Goal: Information Seeking & Learning: Learn about a topic

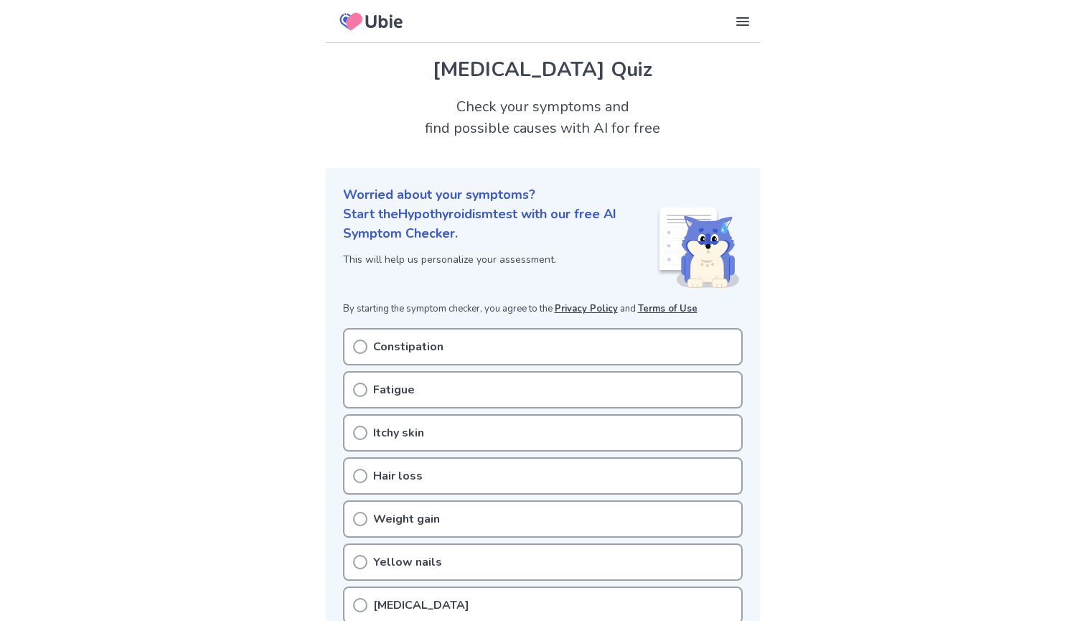
click at [550, 346] on div "Constipation" at bounding box center [543, 346] width 400 height 37
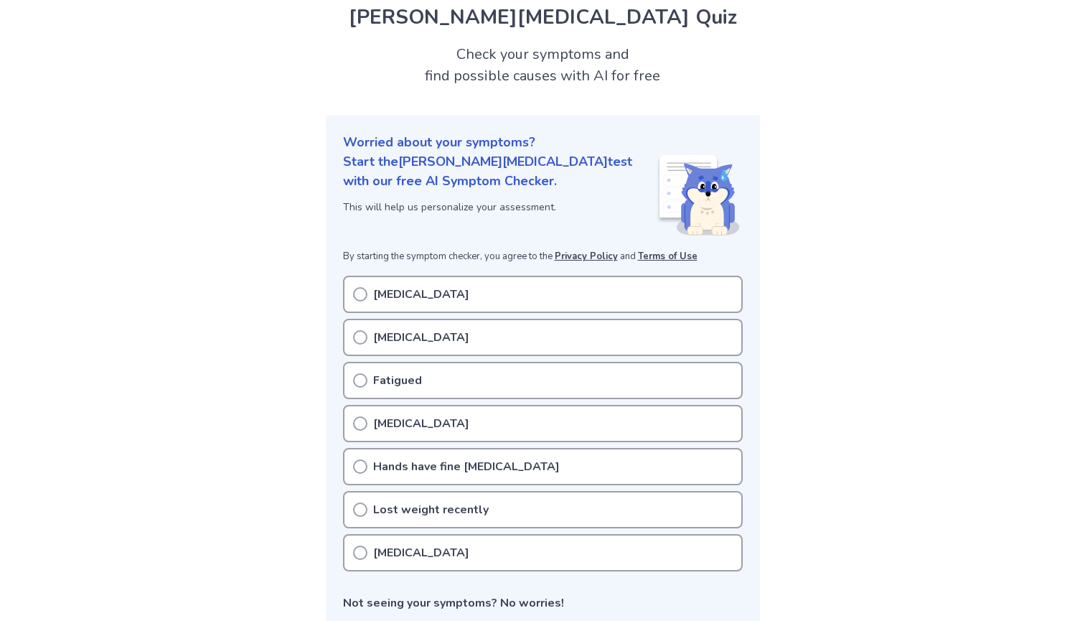
scroll to position [44, 0]
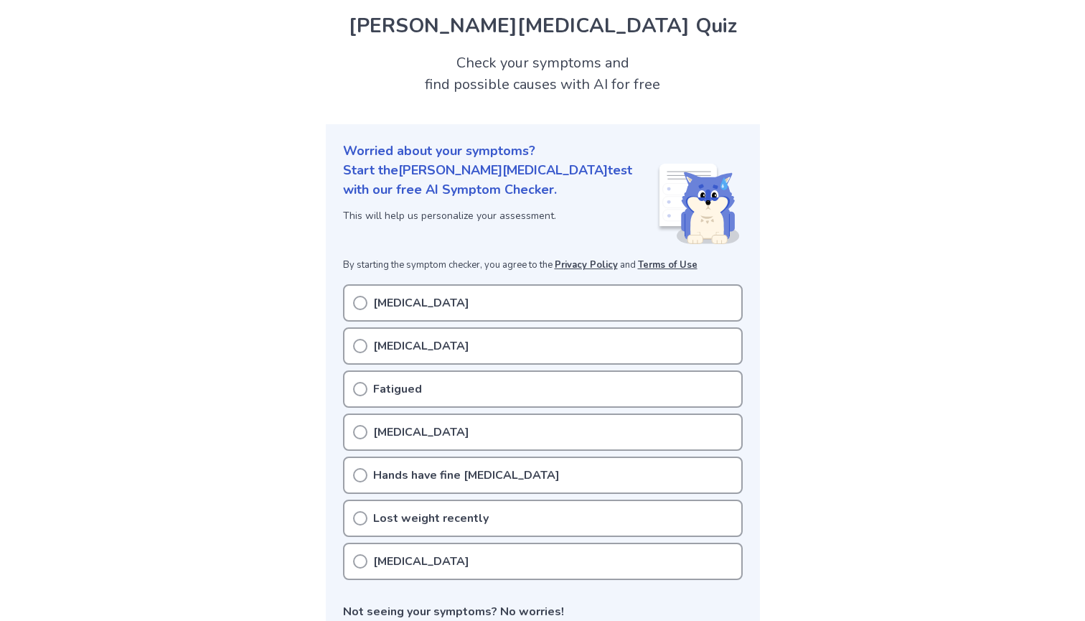
click at [441, 389] on div "Fatigued" at bounding box center [543, 388] width 400 height 37
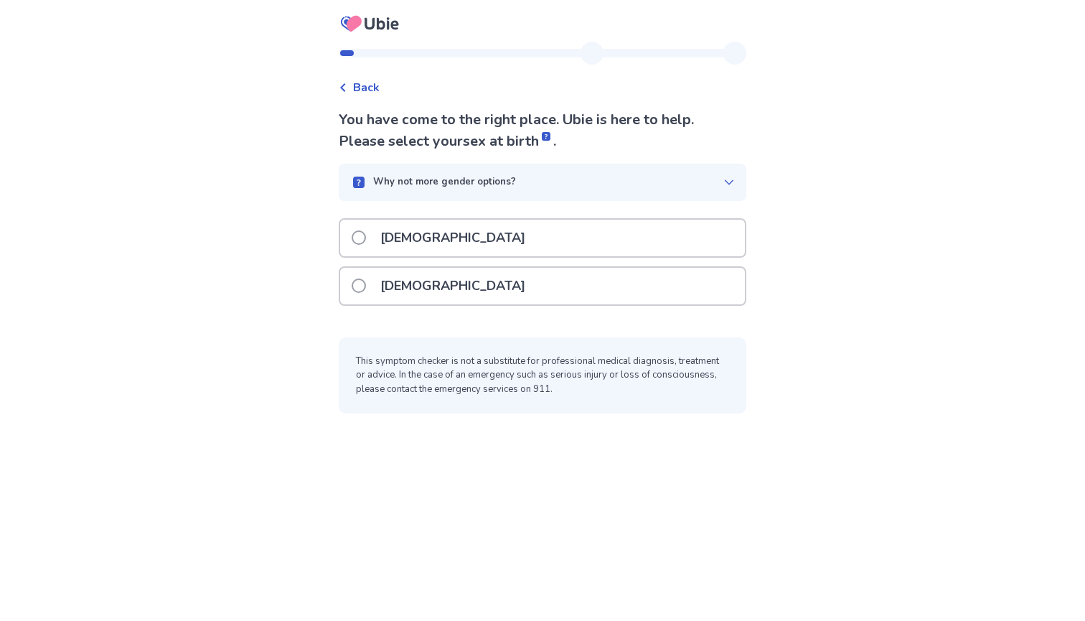
click at [438, 286] on p "Female" at bounding box center [453, 286] width 162 height 37
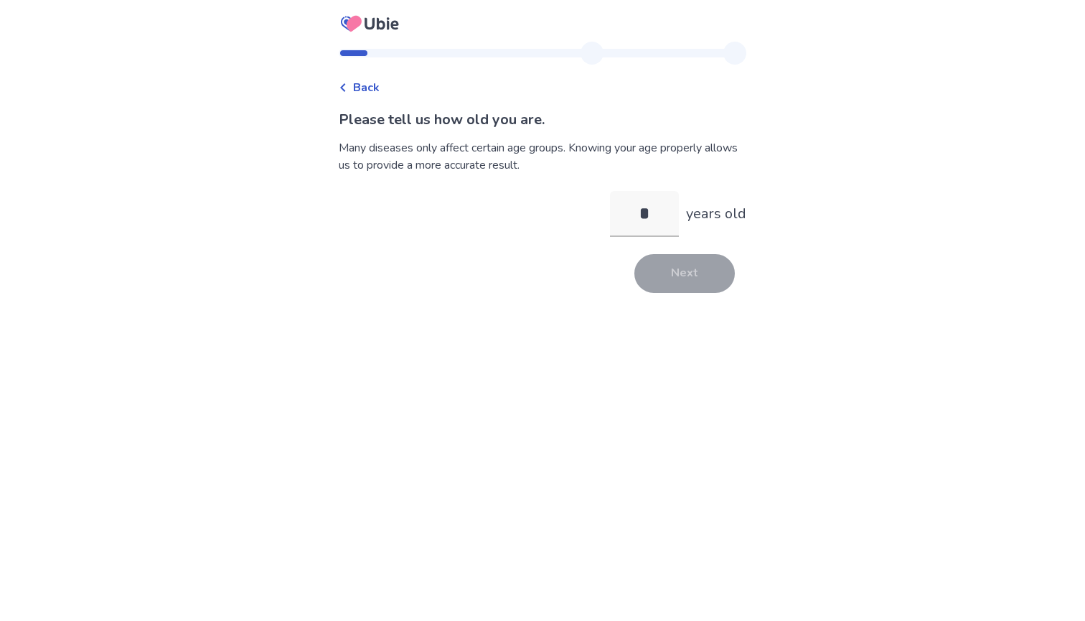
type input "**"
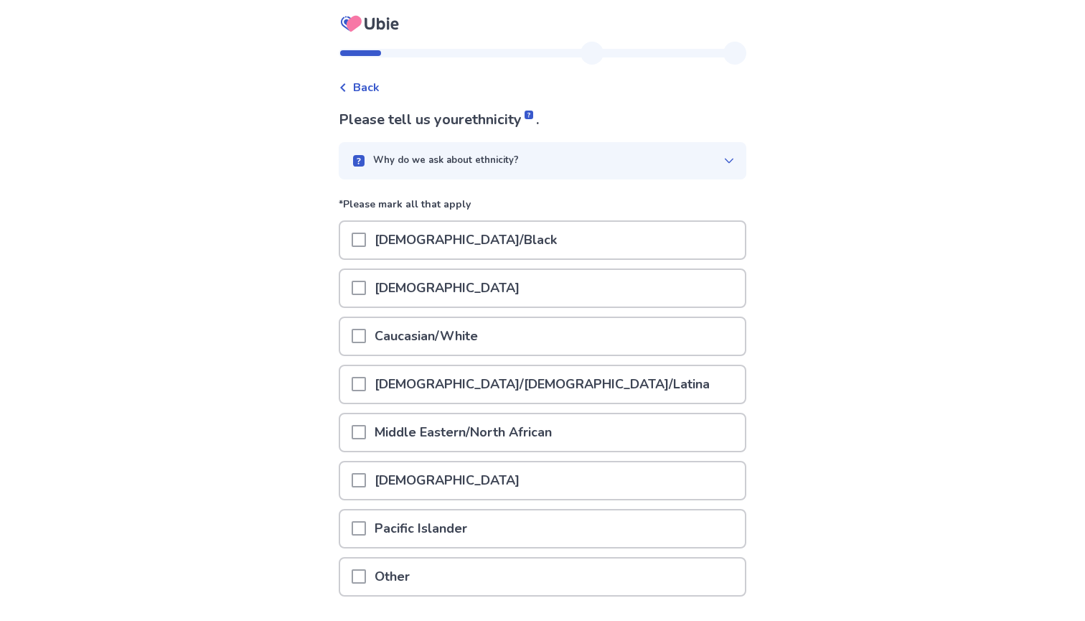
click at [449, 337] on p "Caucasian/White" at bounding box center [426, 336] width 121 height 37
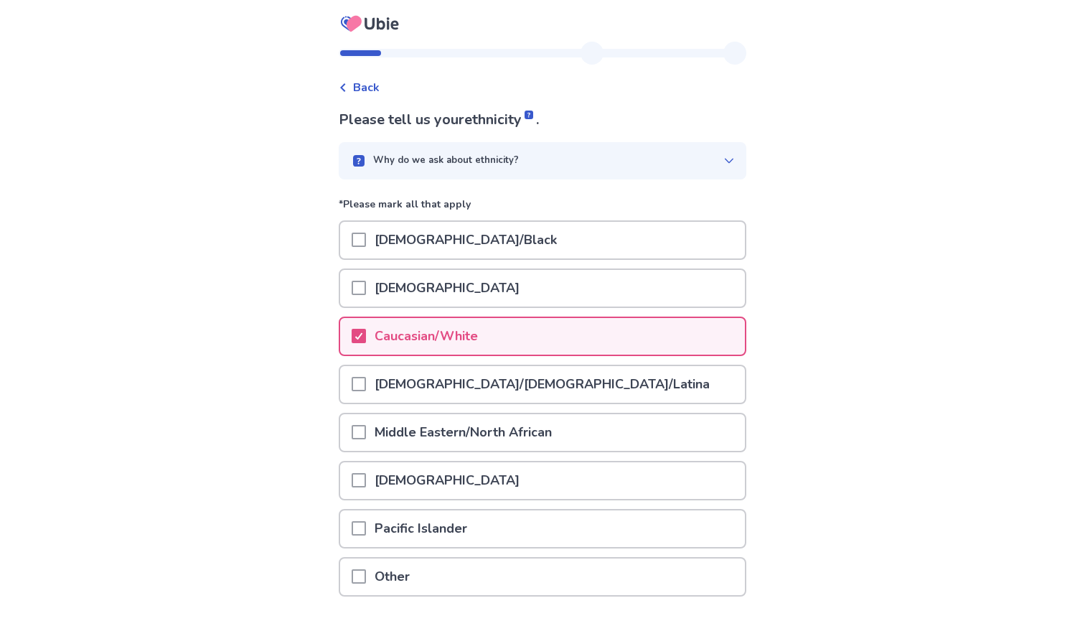
click at [442, 394] on p "Hispanic/Latino/Latina" at bounding box center [542, 384] width 352 height 37
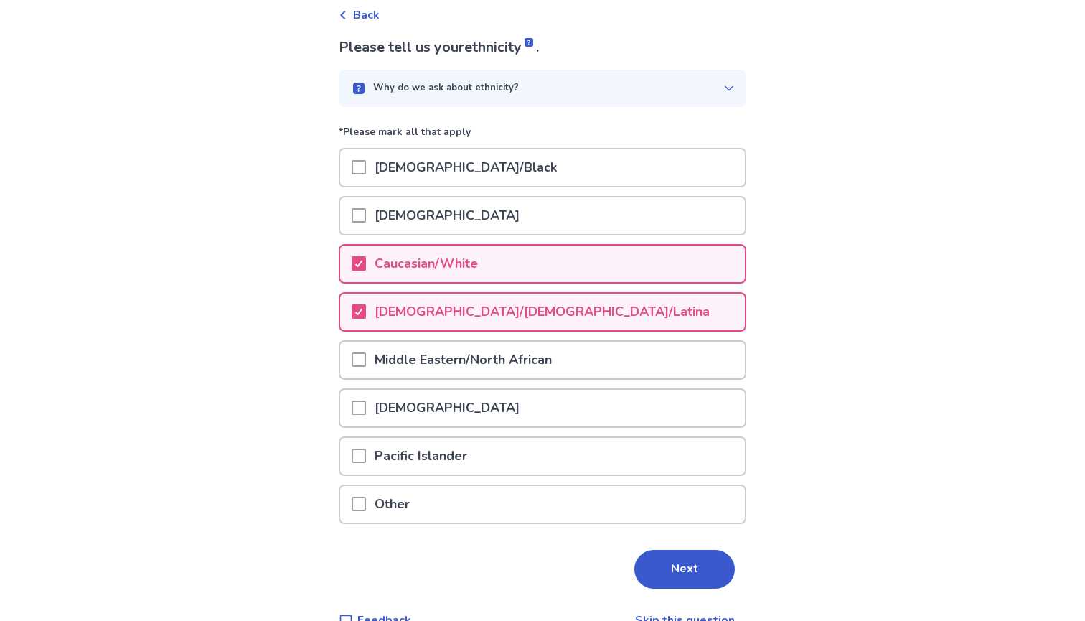
scroll to position [91, 0]
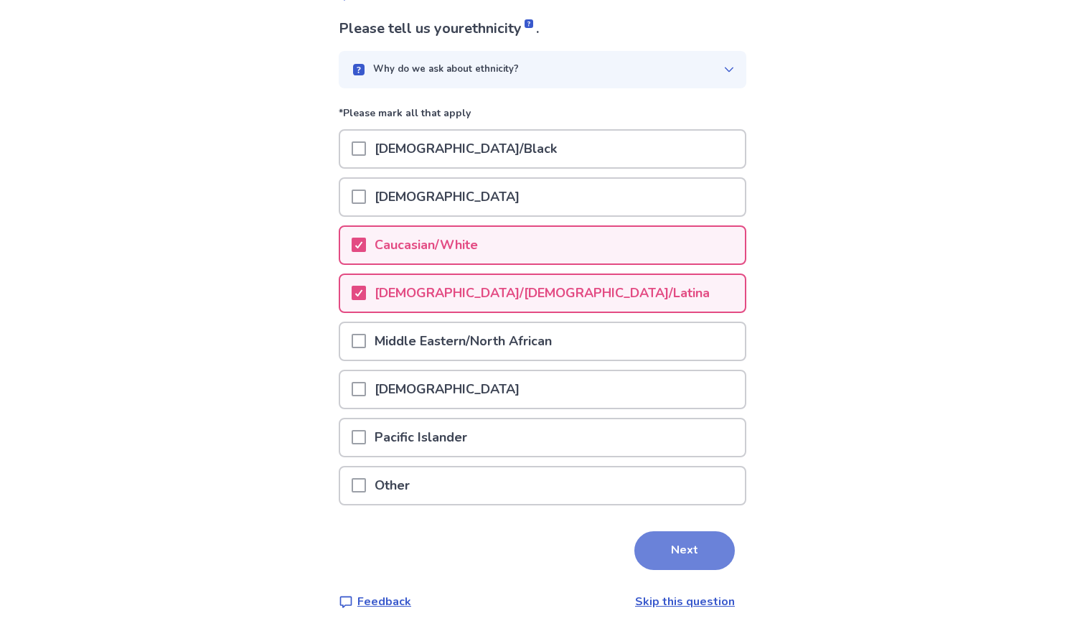
click at [672, 538] on button "Next" at bounding box center [685, 550] width 100 height 39
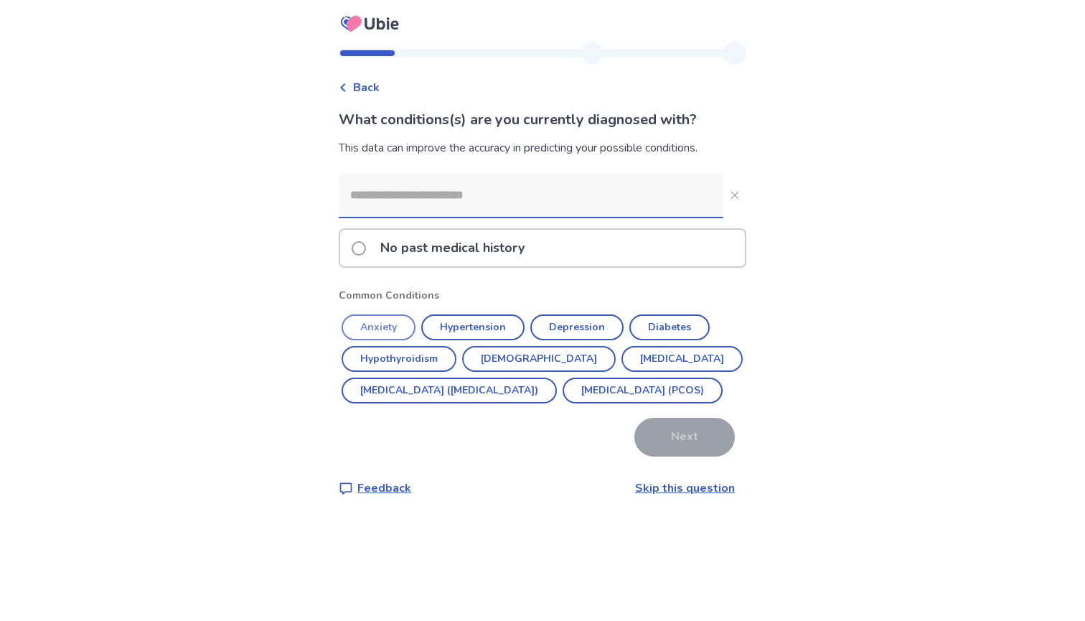
click at [403, 329] on button "Anxiety" at bounding box center [379, 327] width 74 height 26
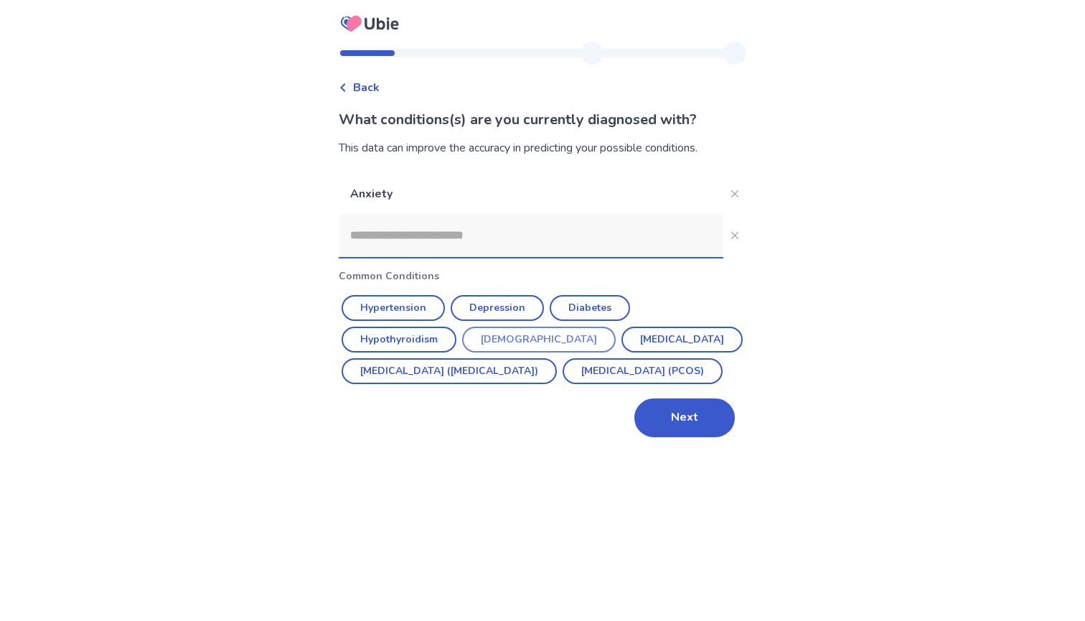
click at [514, 335] on button "Asthma" at bounding box center [539, 340] width 154 height 26
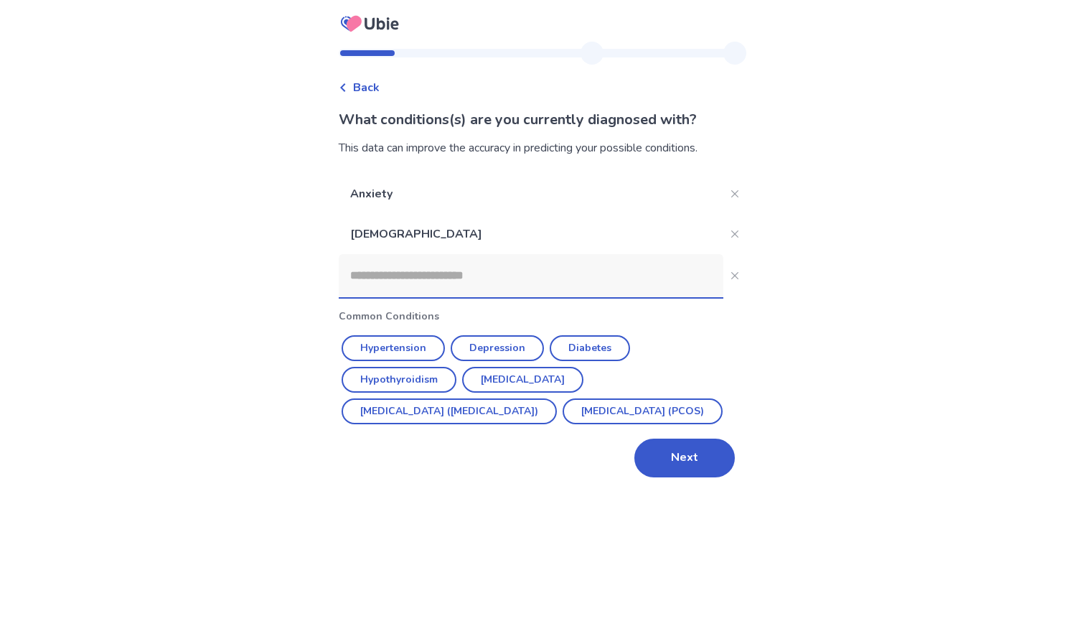
click at [486, 269] on input at bounding box center [531, 275] width 385 height 43
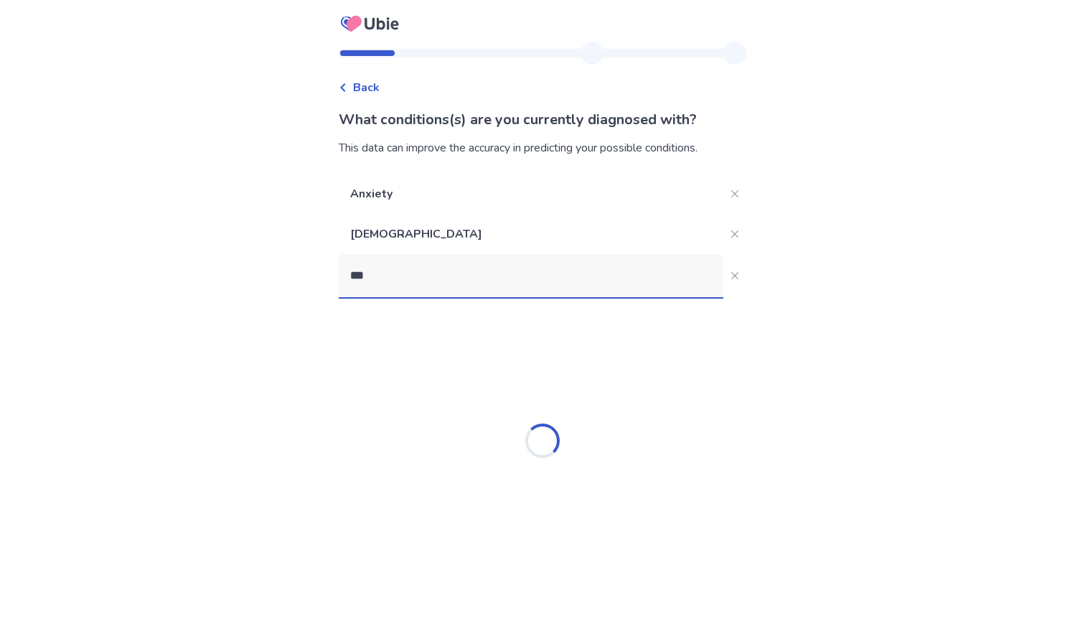
type input "****"
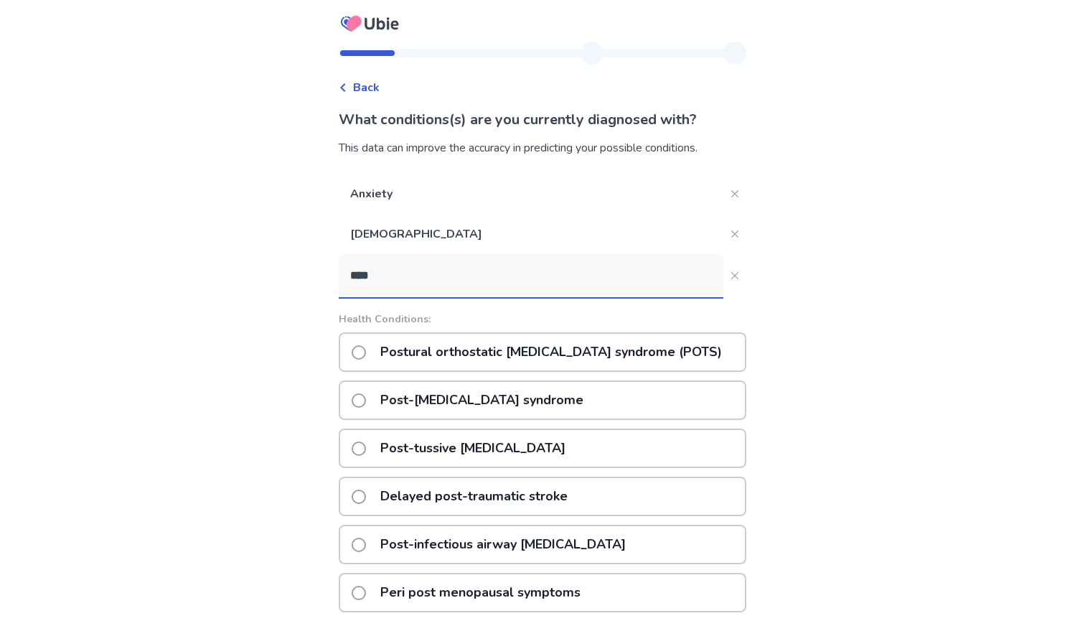
click at [491, 337] on p "Postural orthostatic tachycardia syndrome (POTS)" at bounding box center [551, 352] width 359 height 37
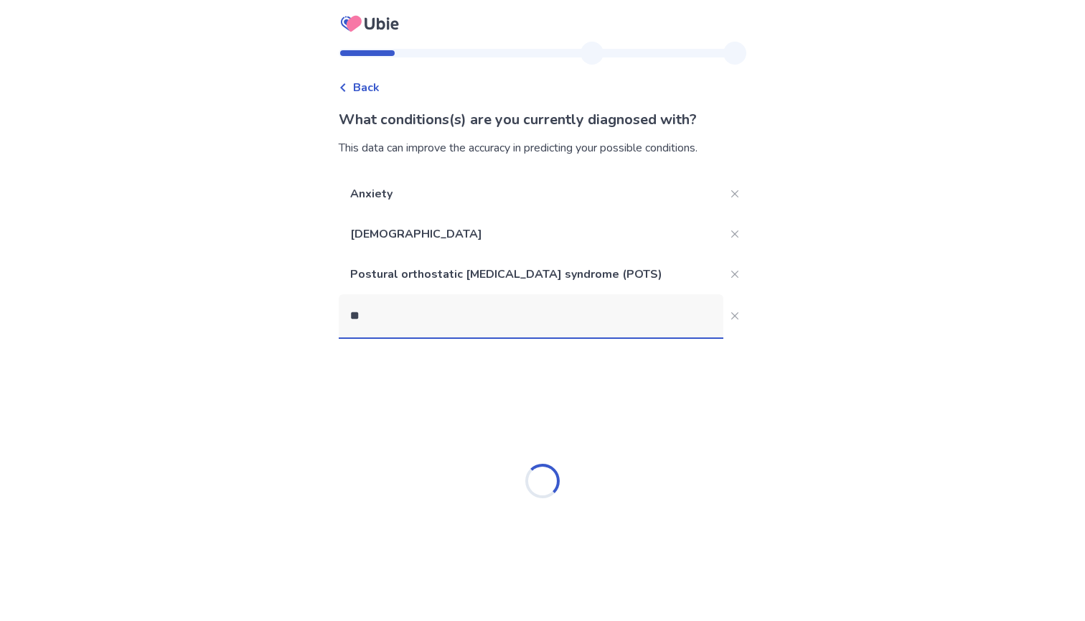
type input "*"
type input "*******"
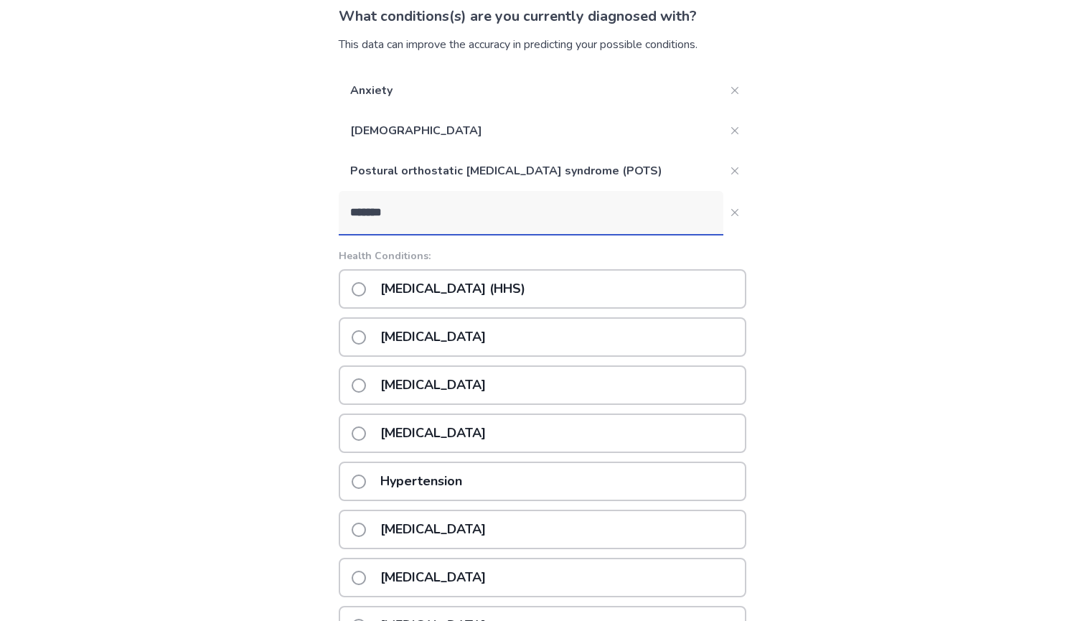
scroll to position [103, 0]
click at [455, 534] on p "[MEDICAL_DATA]" at bounding box center [433, 530] width 123 height 37
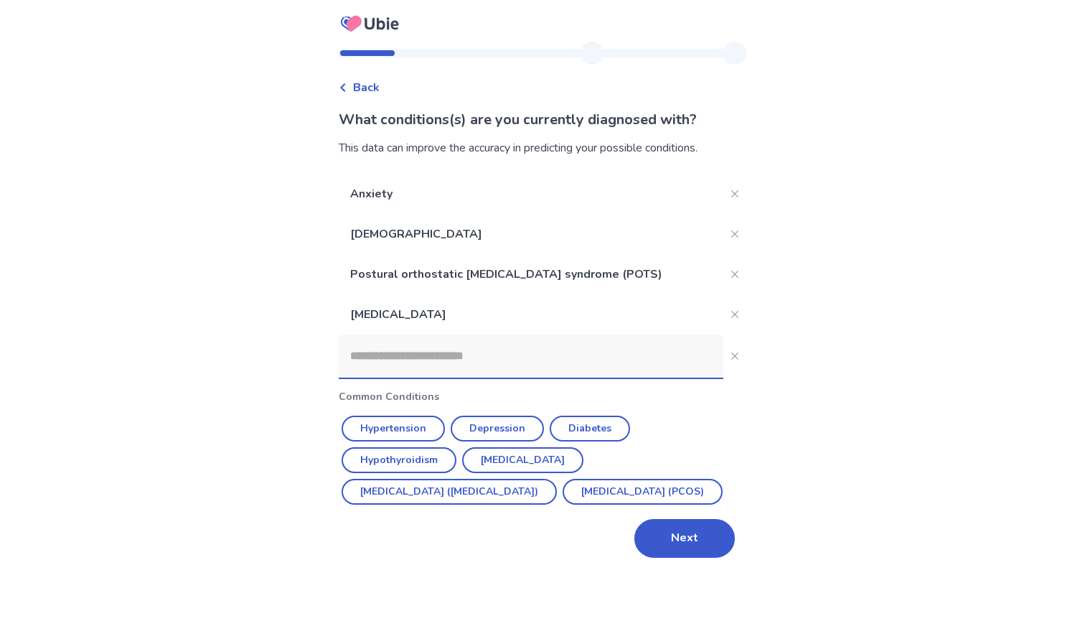
scroll to position [0, 0]
click at [639, 558] on button "Next" at bounding box center [685, 538] width 100 height 39
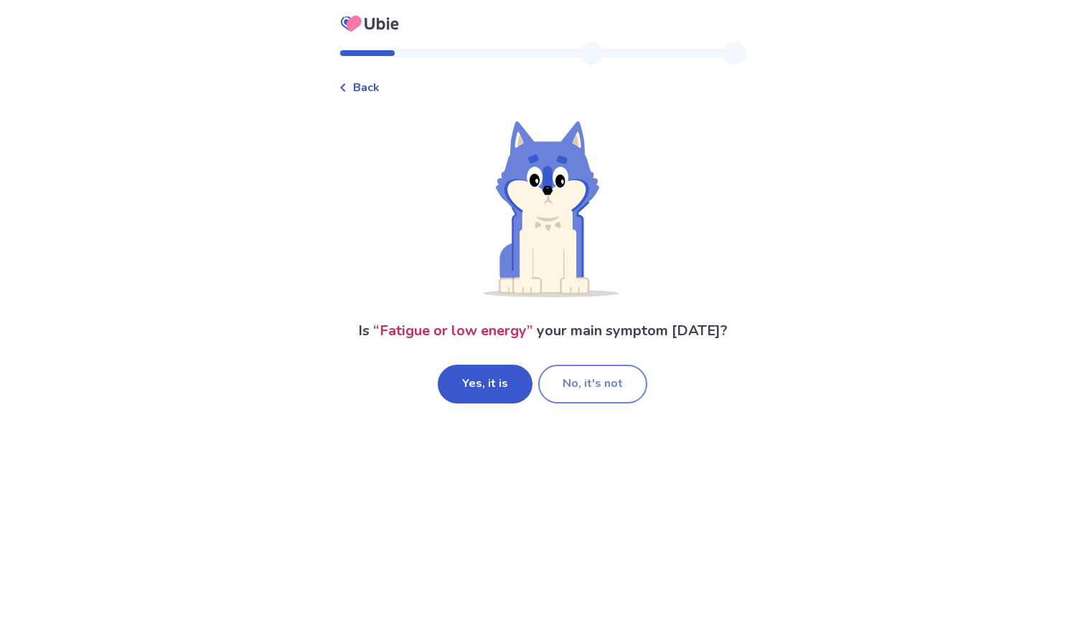
click at [556, 381] on button "No, it's not" at bounding box center [592, 384] width 109 height 39
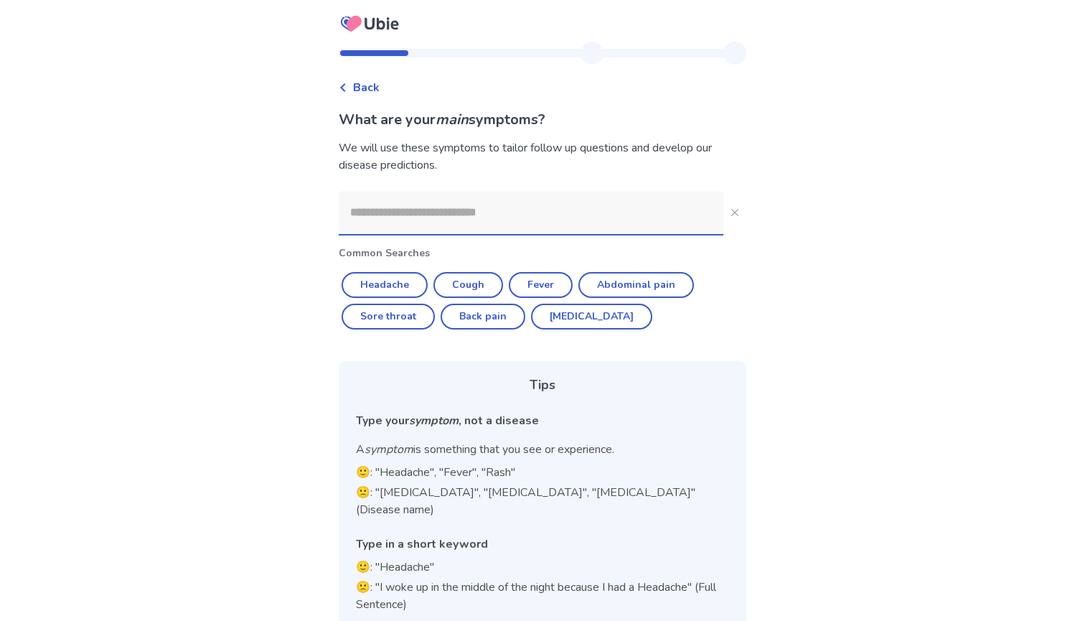
click at [438, 232] on input at bounding box center [531, 212] width 385 height 43
click at [390, 285] on button "Headache" at bounding box center [385, 285] width 86 height 26
type input "********"
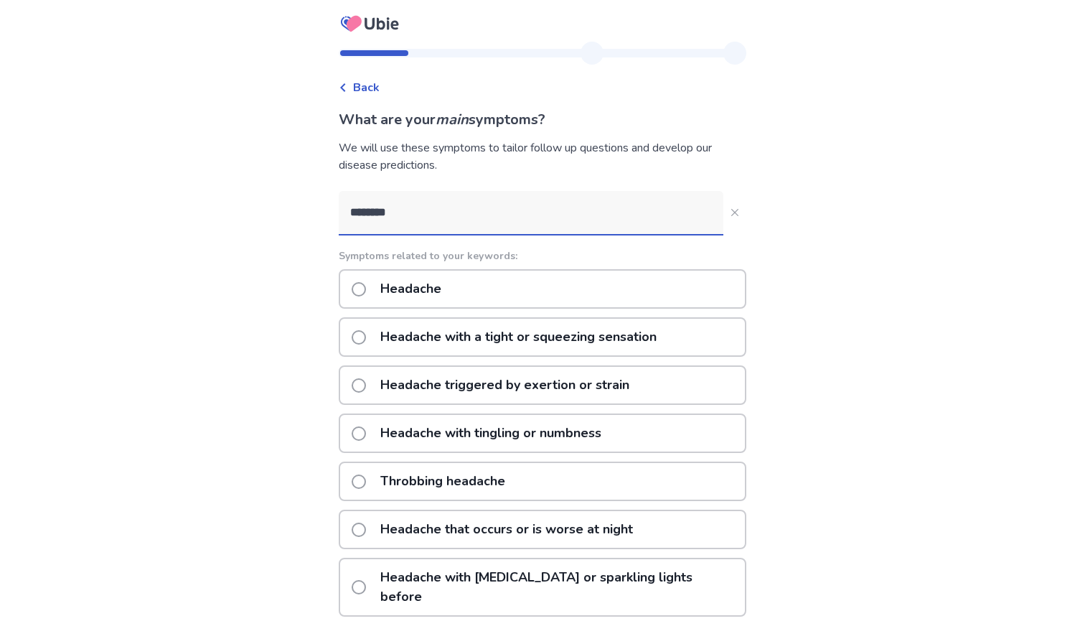
click at [450, 279] on p "Headache" at bounding box center [411, 289] width 78 height 37
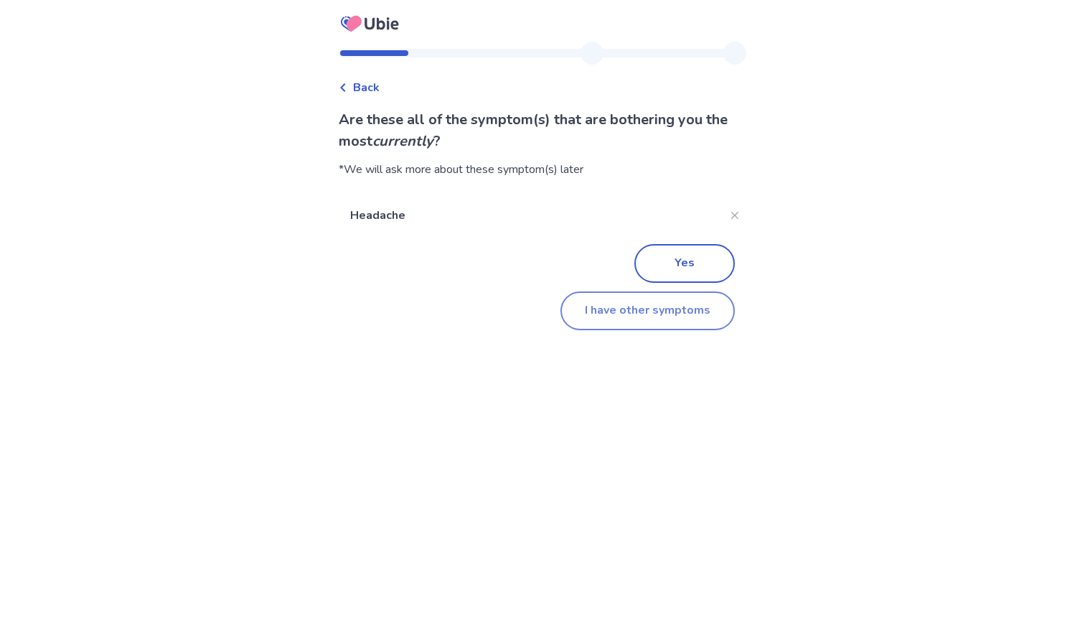
click at [642, 302] on button "I have other symptoms" at bounding box center [648, 310] width 174 height 39
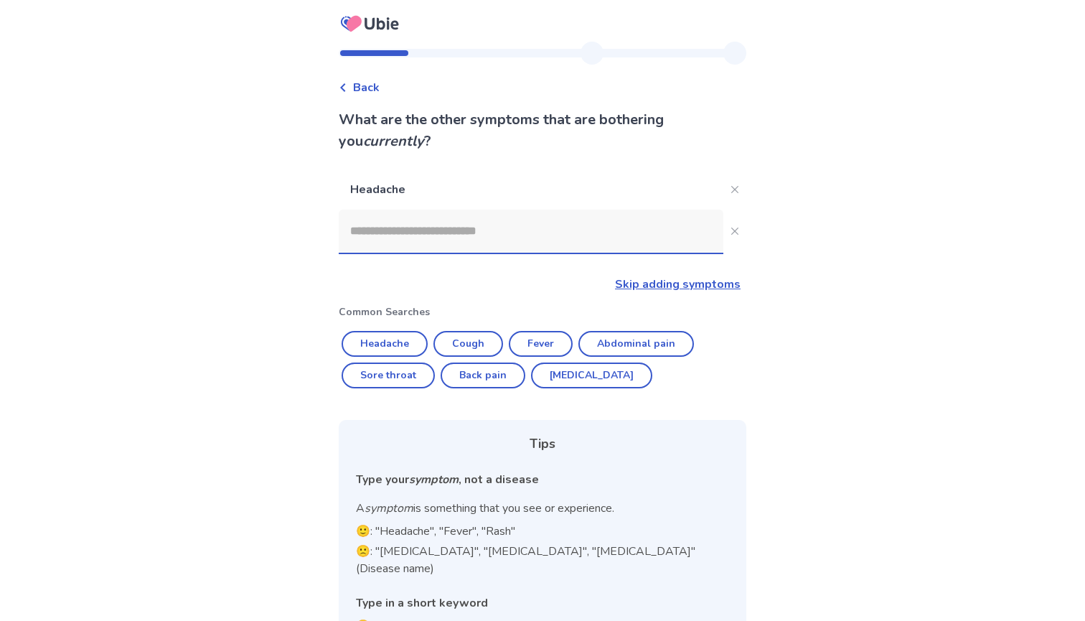
click at [505, 233] on input at bounding box center [531, 231] width 385 height 43
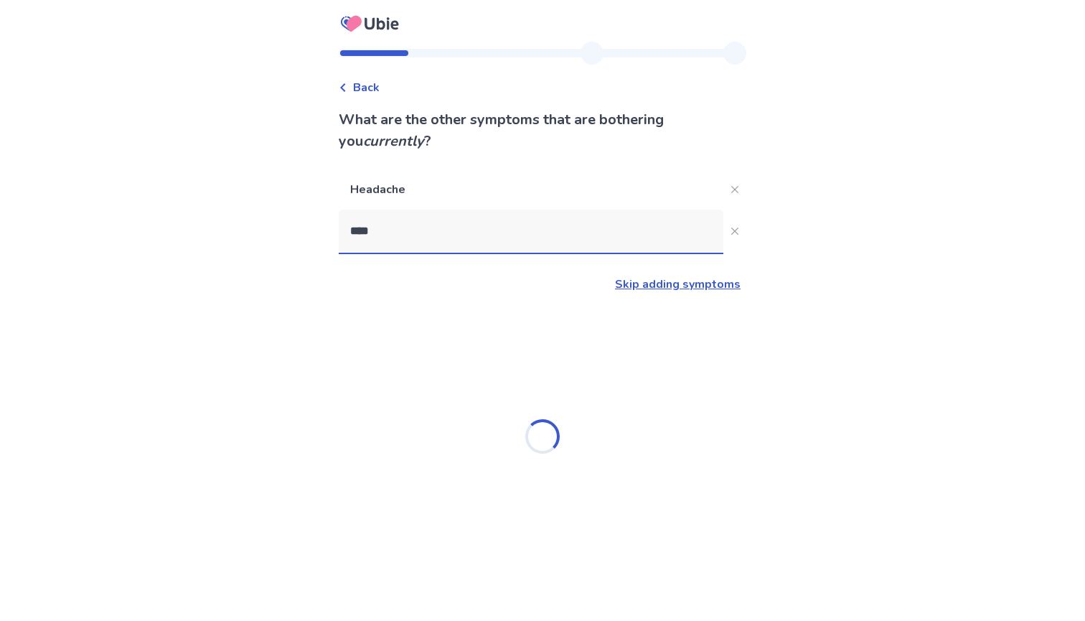
type input "*****"
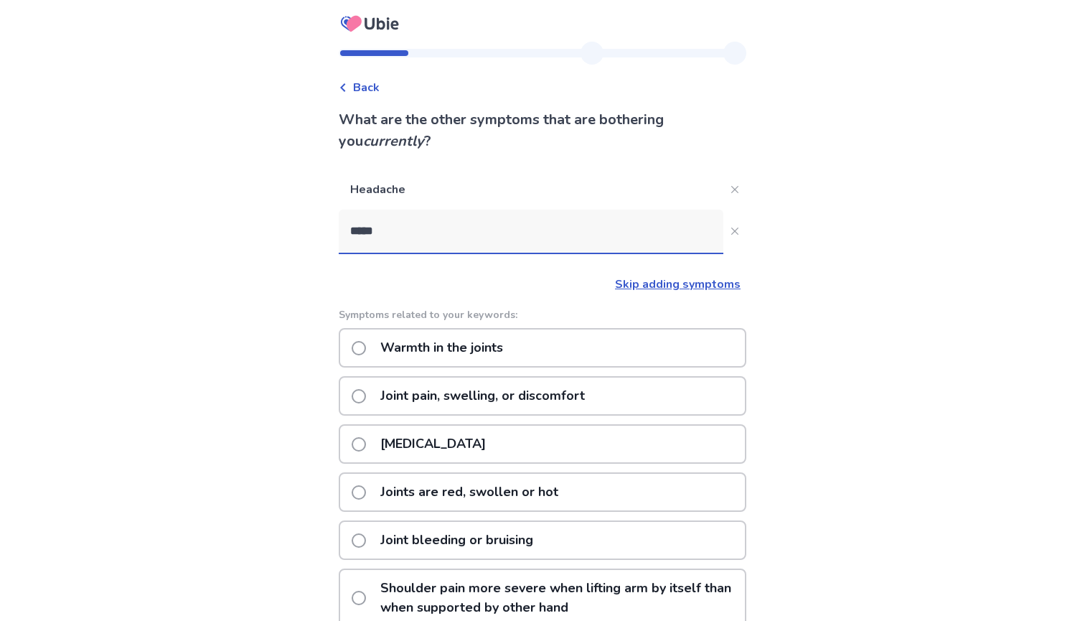
click at [503, 399] on p "Joint pain, swelling, or discomfort" at bounding box center [483, 396] width 222 height 37
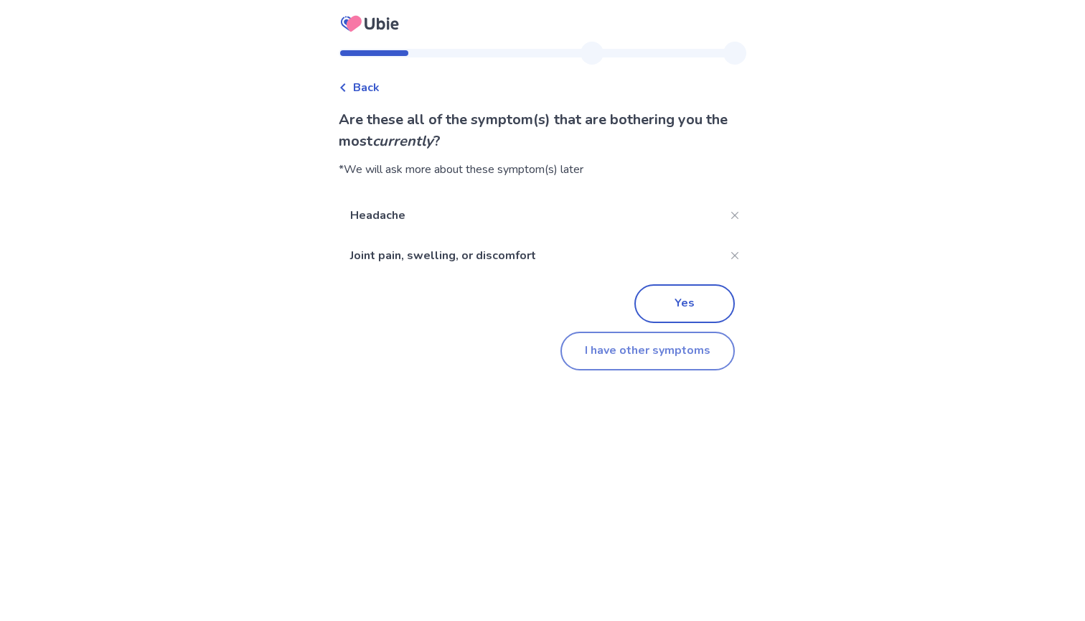
click at [640, 357] on button "I have other symptoms" at bounding box center [648, 351] width 174 height 39
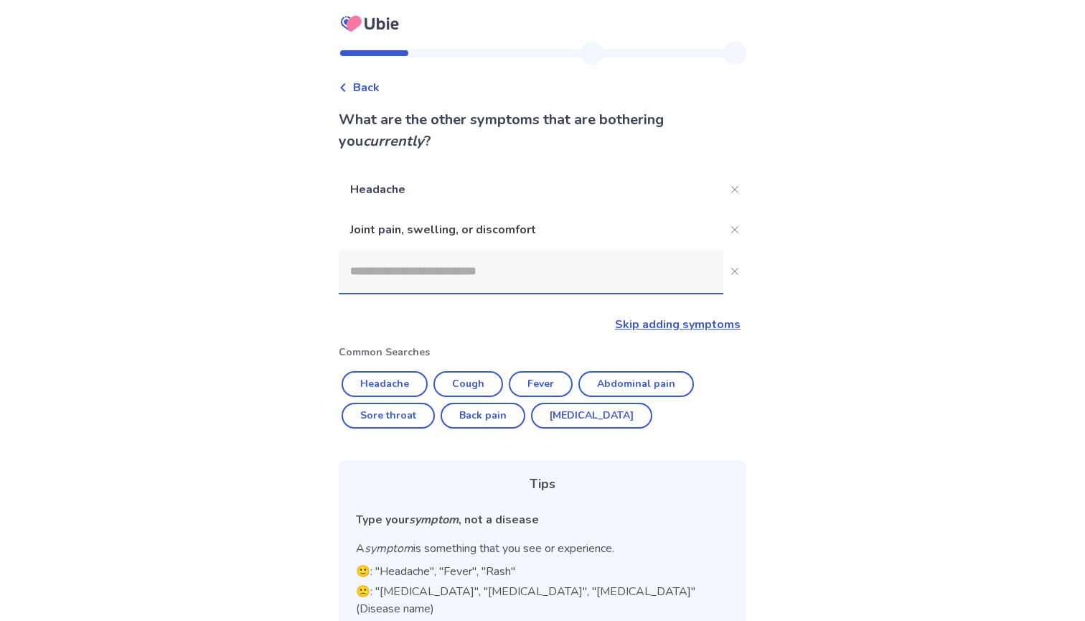
click at [523, 258] on input at bounding box center [531, 271] width 385 height 43
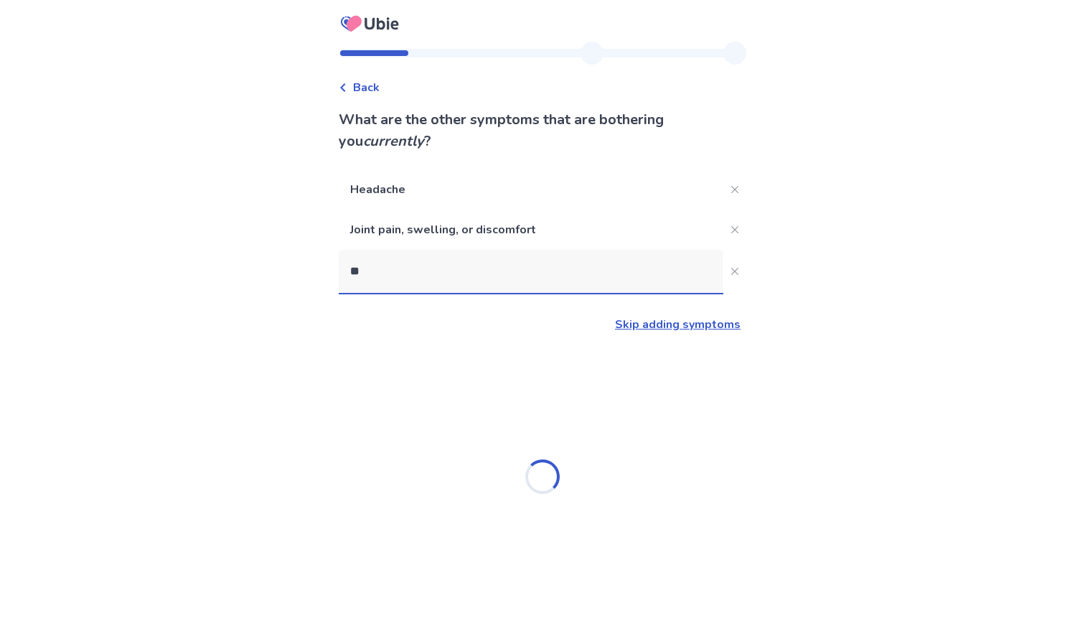
type input "*"
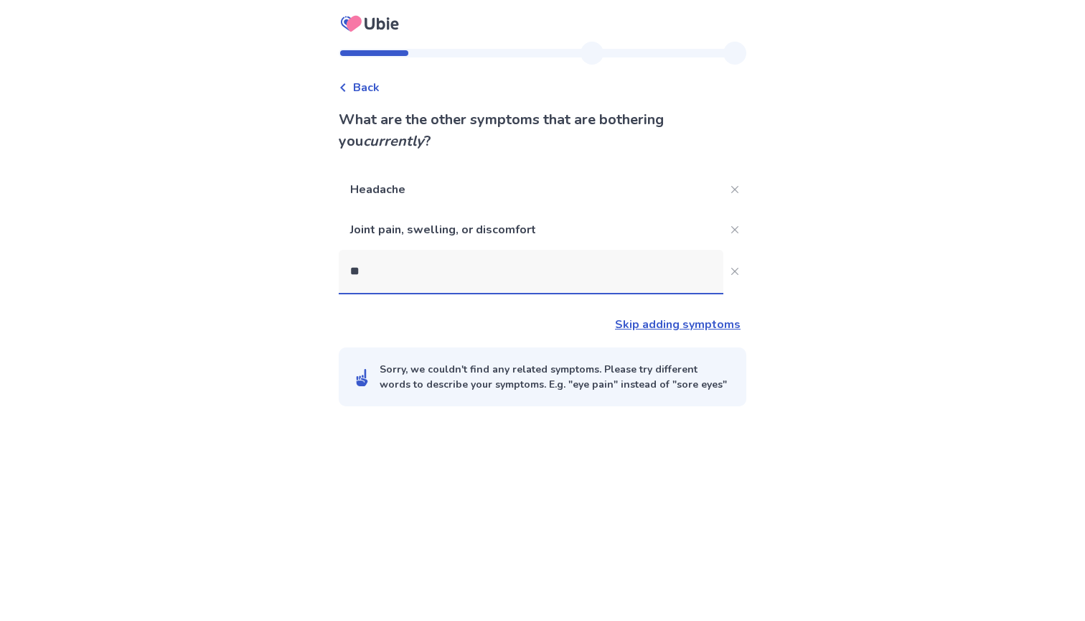
type input "***"
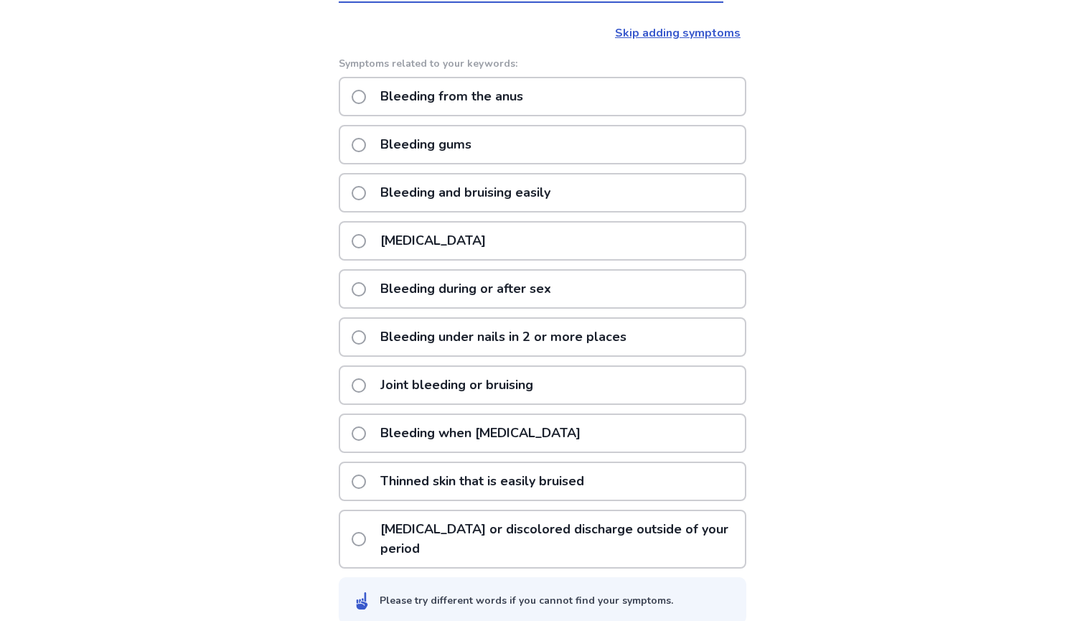
scroll to position [287, 0]
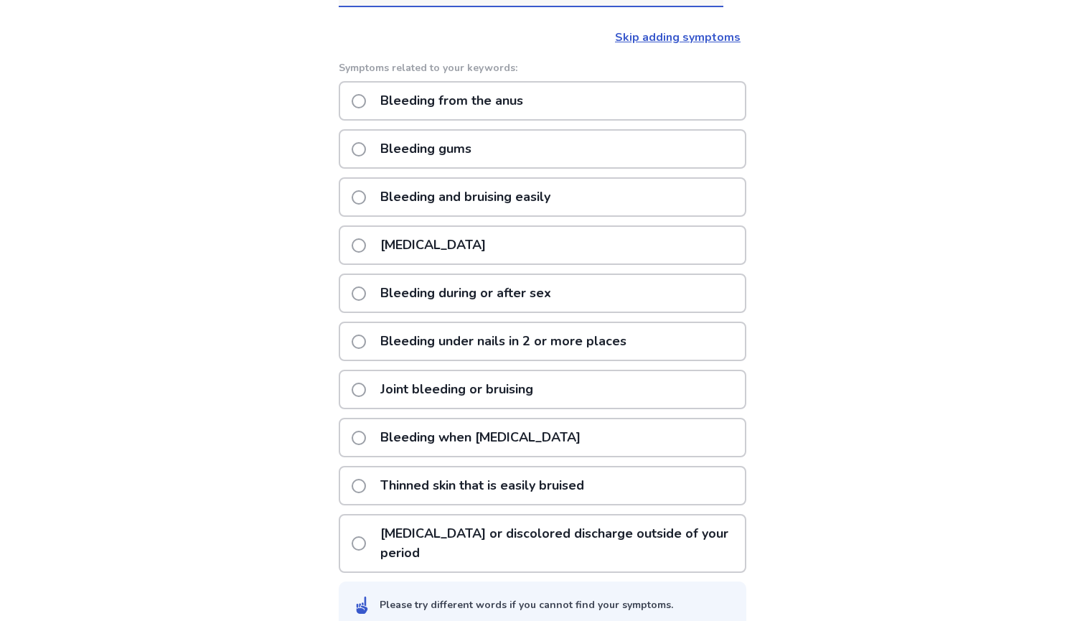
click at [634, 541] on p "Vaginal bleeding or discolored discharge outside of your period" at bounding box center [558, 543] width 373 height 56
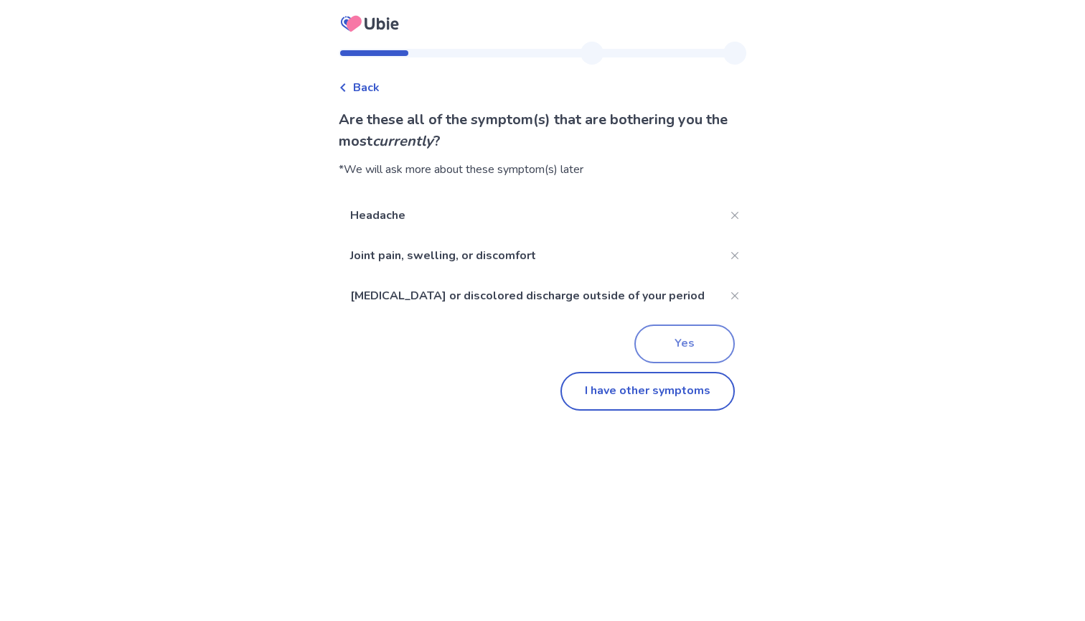
click at [681, 347] on button "Yes" at bounding box center [685, 343] width 100 height 39
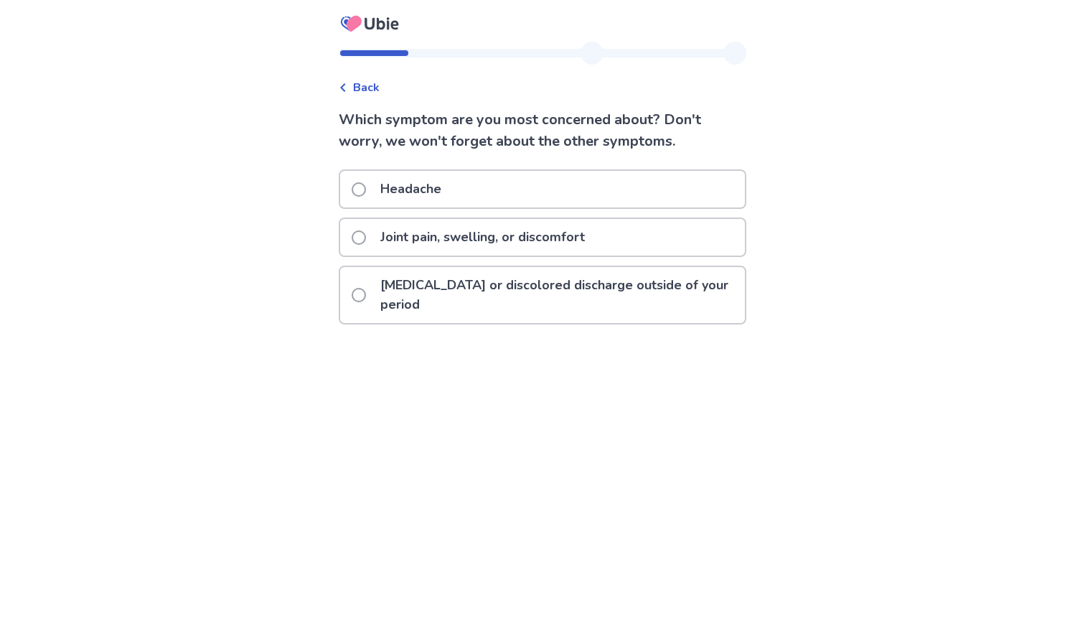
click at [594, 247] on p "Joint pain, swelling, or discomfort" at bounding box center [483, 237] width 222 height 37
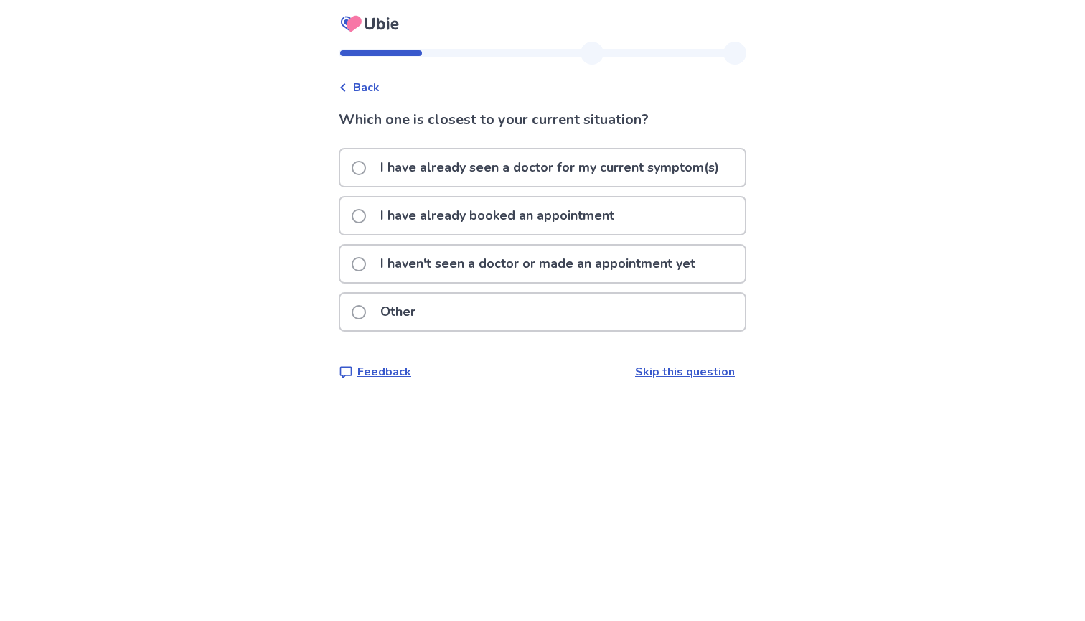
click at [513, 313] on div "Other" at bounding box center [542, 312] width 405 height 37
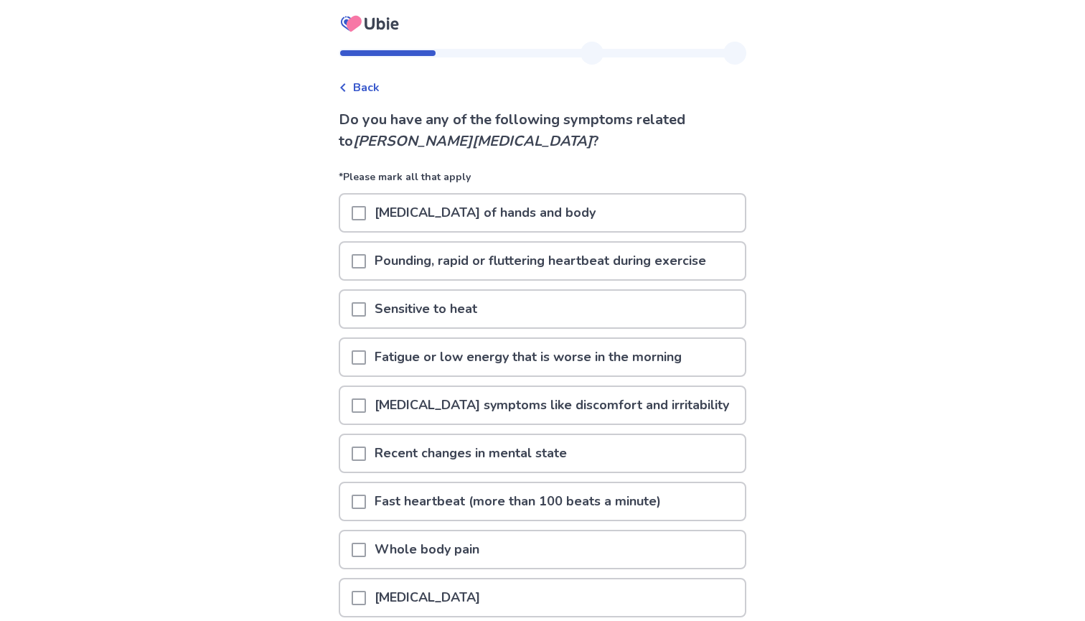
click at [484, 213] on p "Tremors of hands and body" at bounding box center [485, 213] width 238 height 37
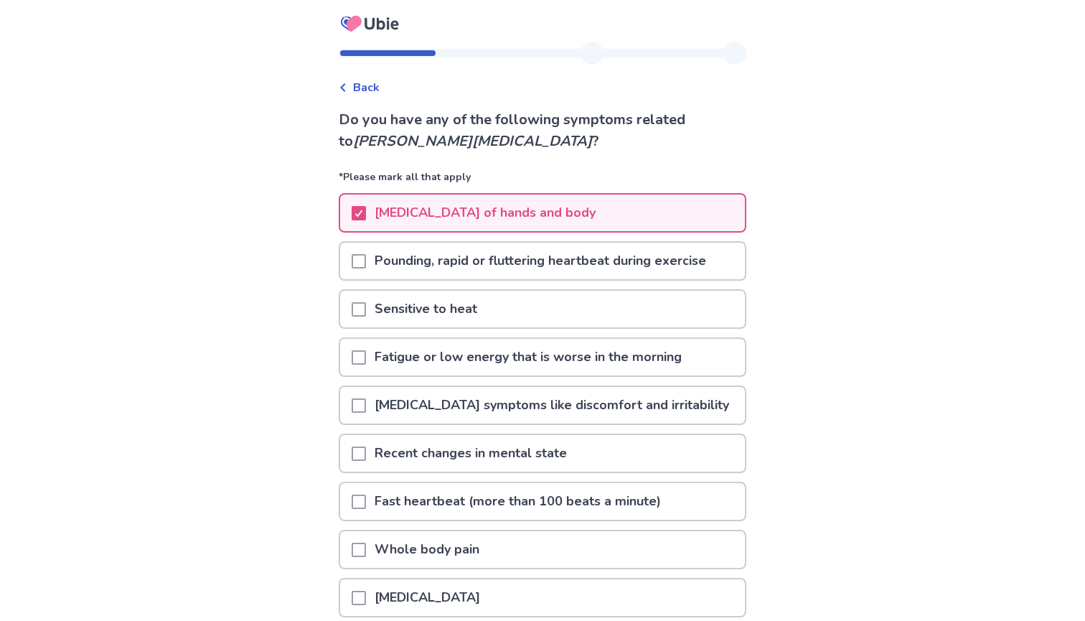
click at [492, 239] on div "Tremors of hands and body" at bounding box center [543, 217] width 408 height 48
click at [491, 248] on p "Pounding, rapid or fluttering heartbeat during exercise" at bounding box center [540, 261] width 349 height 37
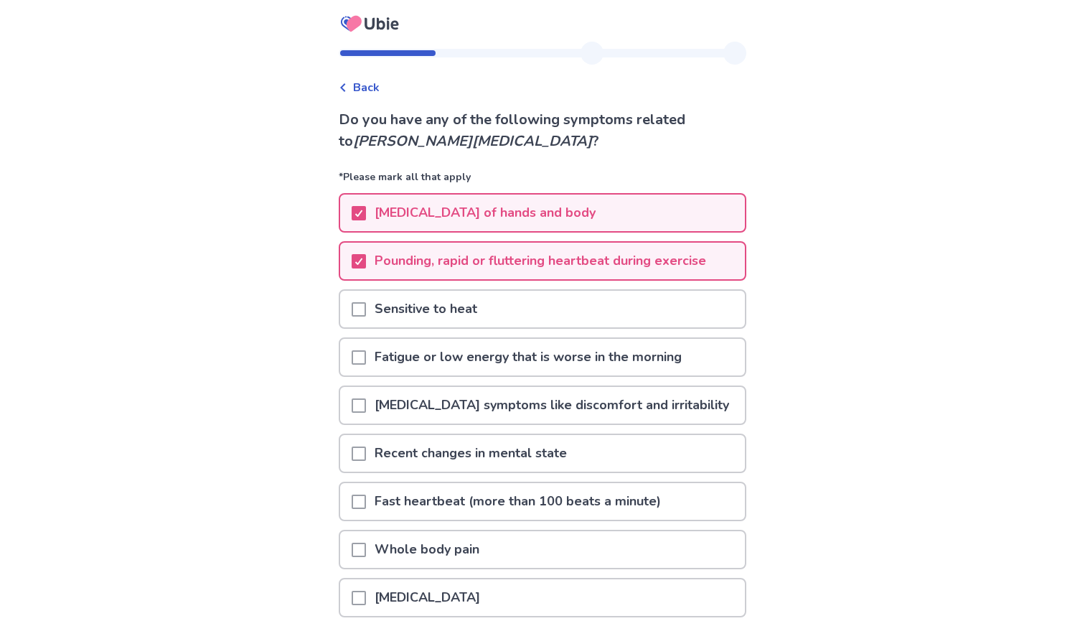
click at [492, 298] on div "Sensitive to heat" at bounding box center [542, 309] width 405 height 37
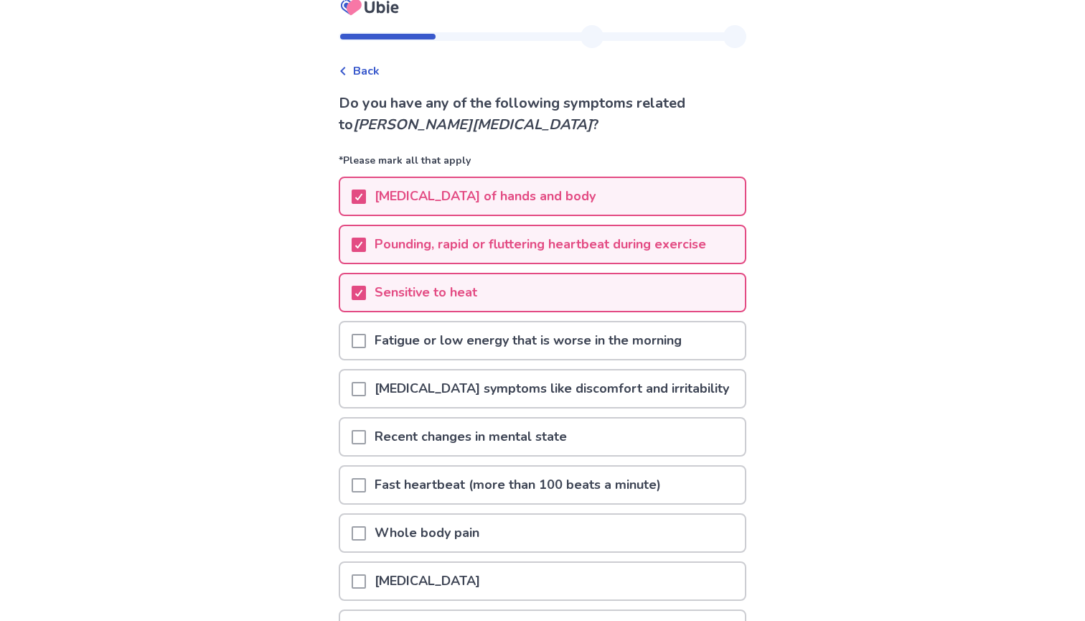
scroll to position [27, 0]
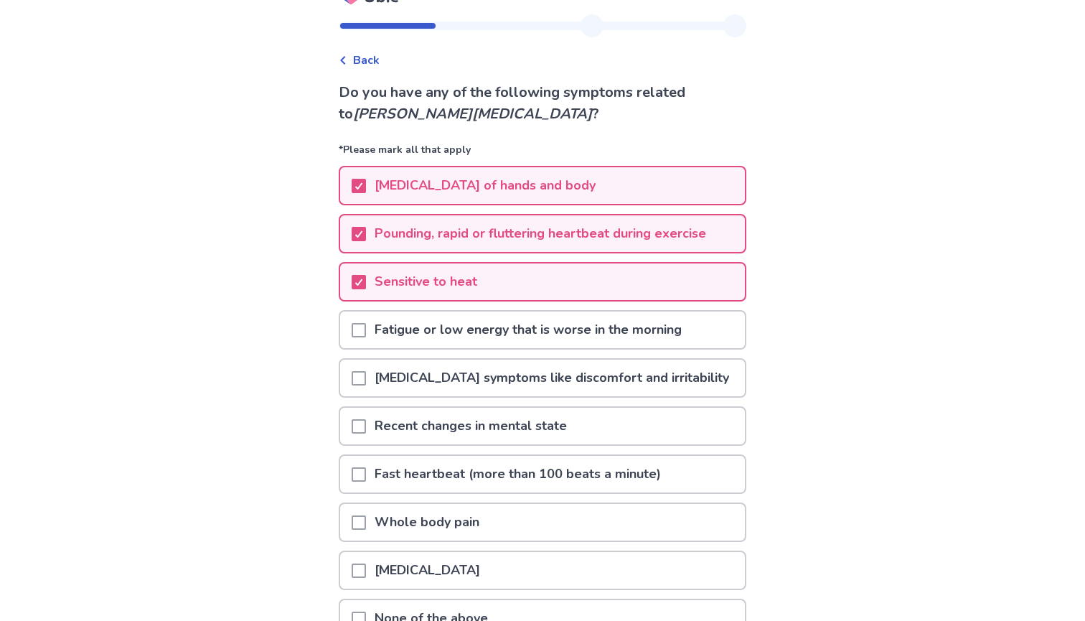
click at [491, 317] on p "Fatigue or low energy that is worse in the morning" at bounding box center [528, 330] width 324 height 37
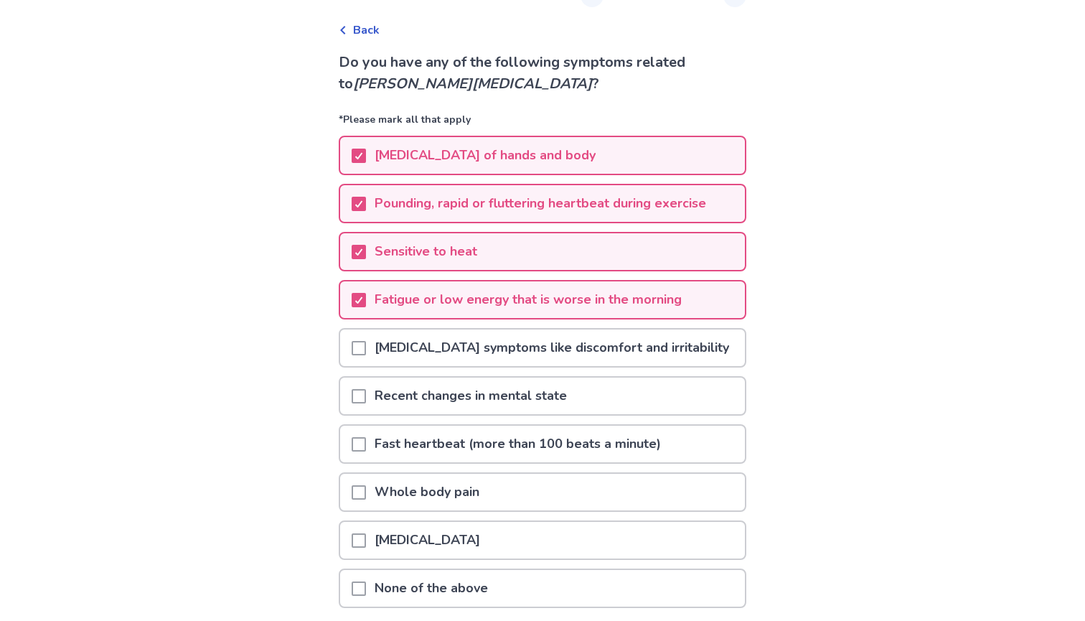
scroll to position [70, 0]
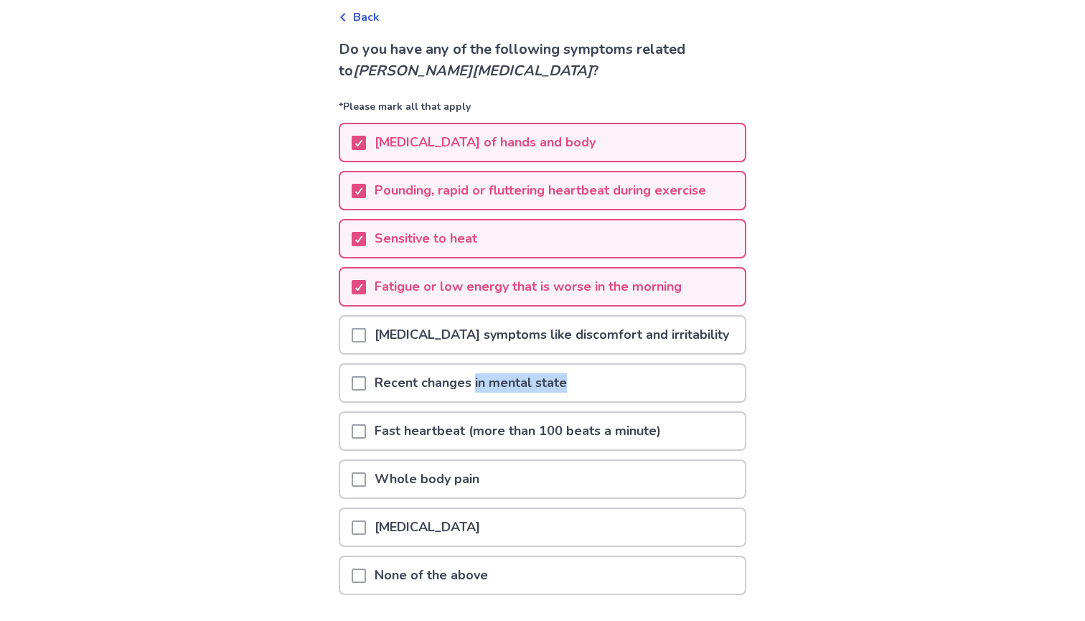
drag, startPoint x: 481, startPoint y: 373, endPoint x: 861, endPoint y: 383, distance: 380.6
click at [861, 383] on div "Back Do you have any of the following symptoms related to graves' disease ? *Pl…" at bounding box center [542, 326] width 1085 height 793
click at [627, 452] on div "Fast heartbeat (more than 100 beats a minute)" at bounding box center [543, 435] width 408 height 48
click at [638, 431] on p "Fast heartbeat (more than 100 beats a minute)" at bounding box center [518, 431] width 304 height 37
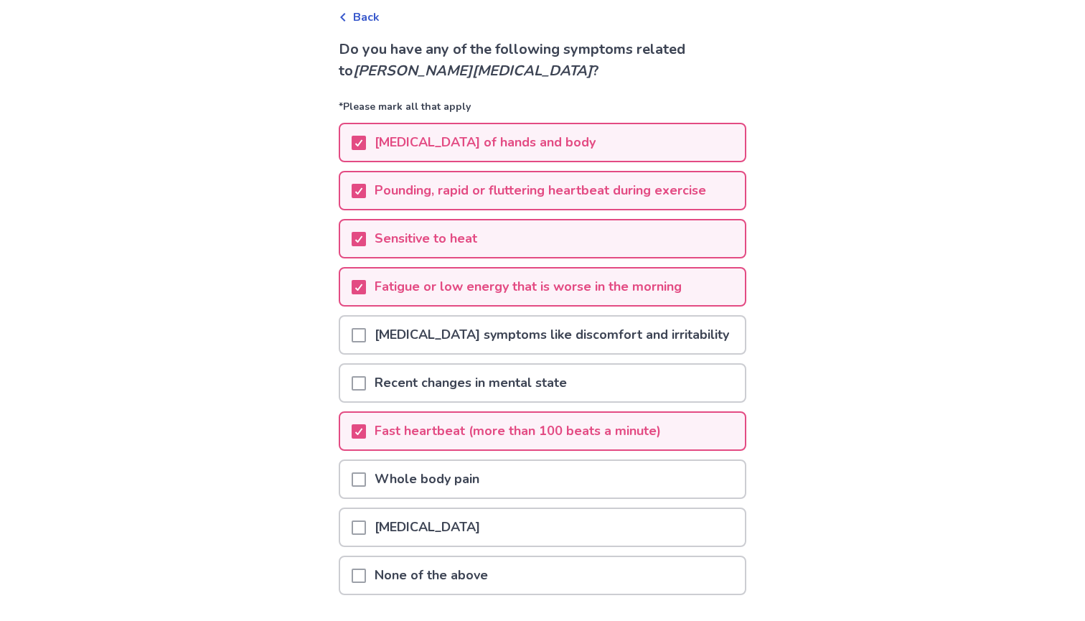
click at [555, 462] on div "Whole body pain" at bounding box center [542, 479] width 405 height 37
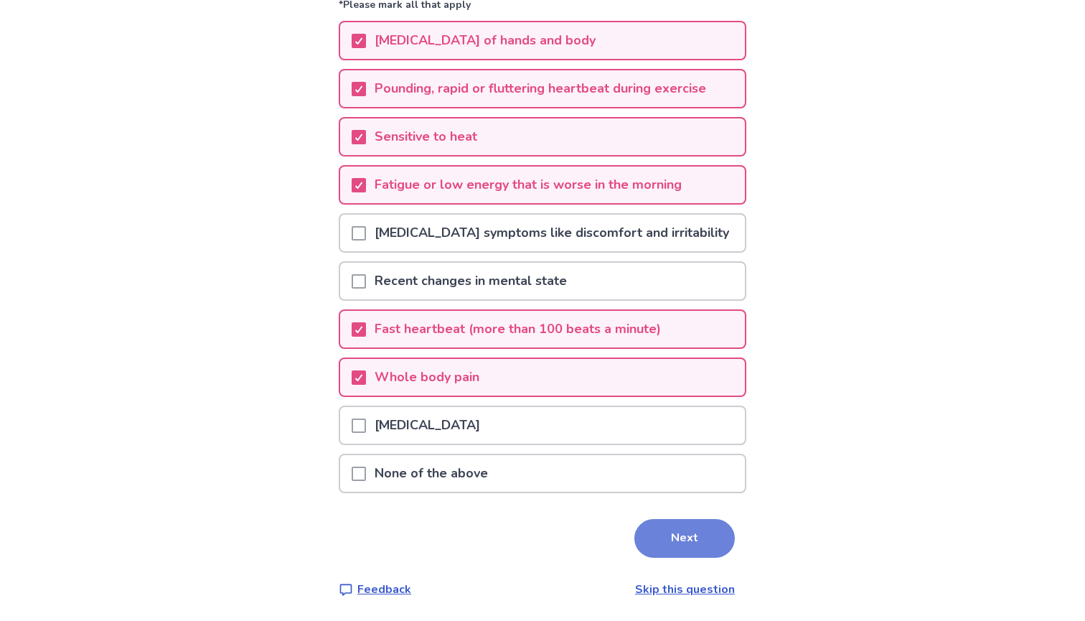
scroll to position [172, 0]
click at [663, 530] on button "Next" at bounding box center [685, 538] width 100 height 39
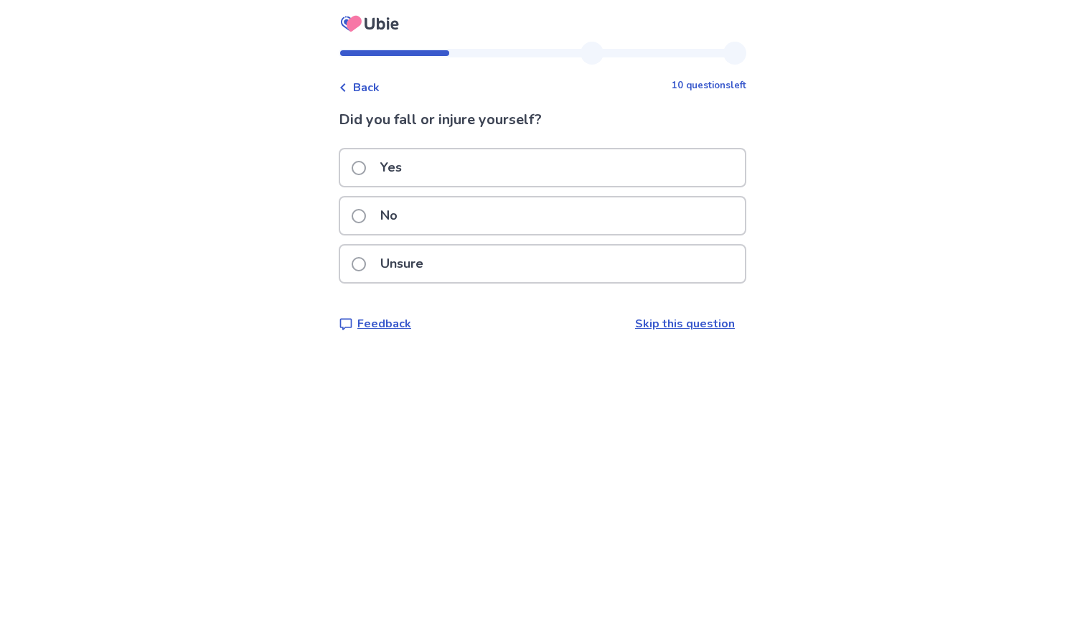
click at [571, 224] on div "No" at bounding box center [542, 215] width 405 height 37
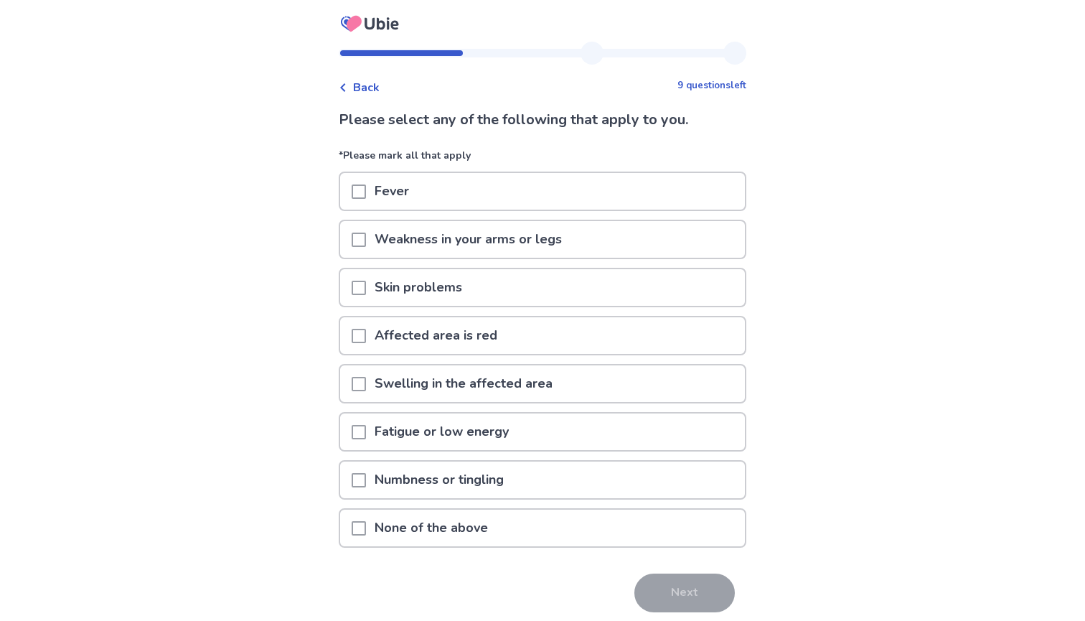
click at [413, 276] on p "Skin problems" at bounding box center [418, 287] width 105 height 37
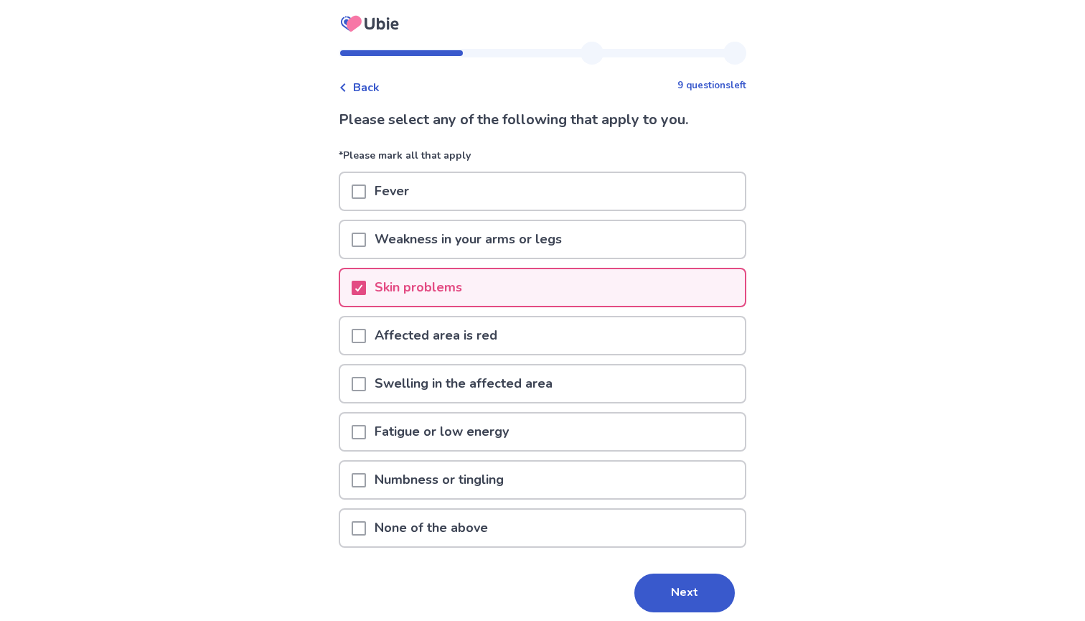
click at [448, 423] on p "Fatigue or low energy" at bounding box center [441, 431] width 151 height 37
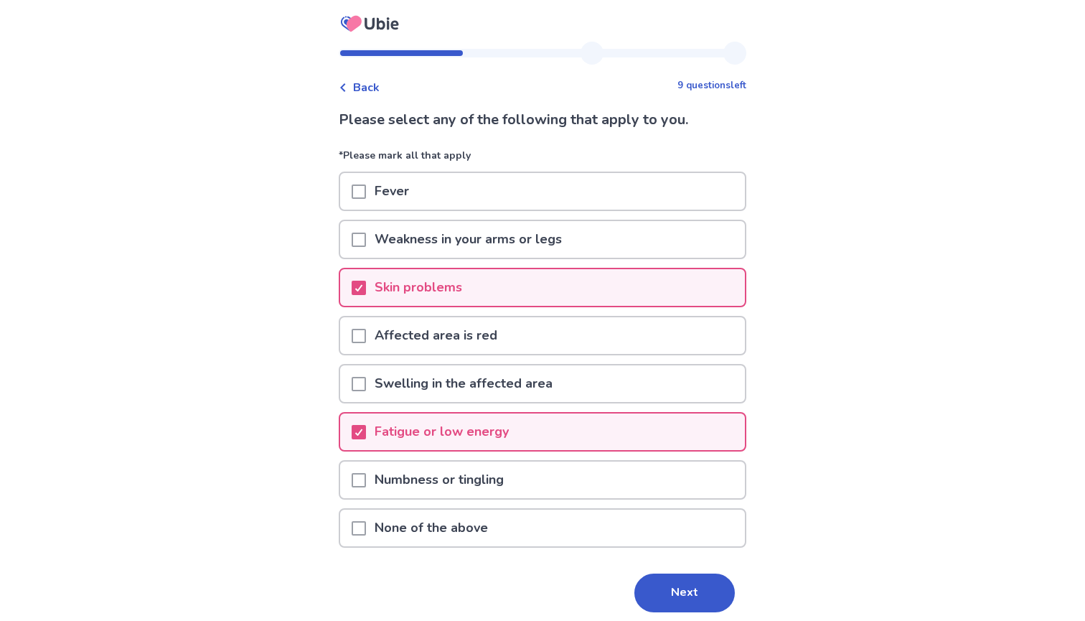
click at [448, 462] on p "Numbness or tingling" at bounding box center [439, 480] width 146 height 37
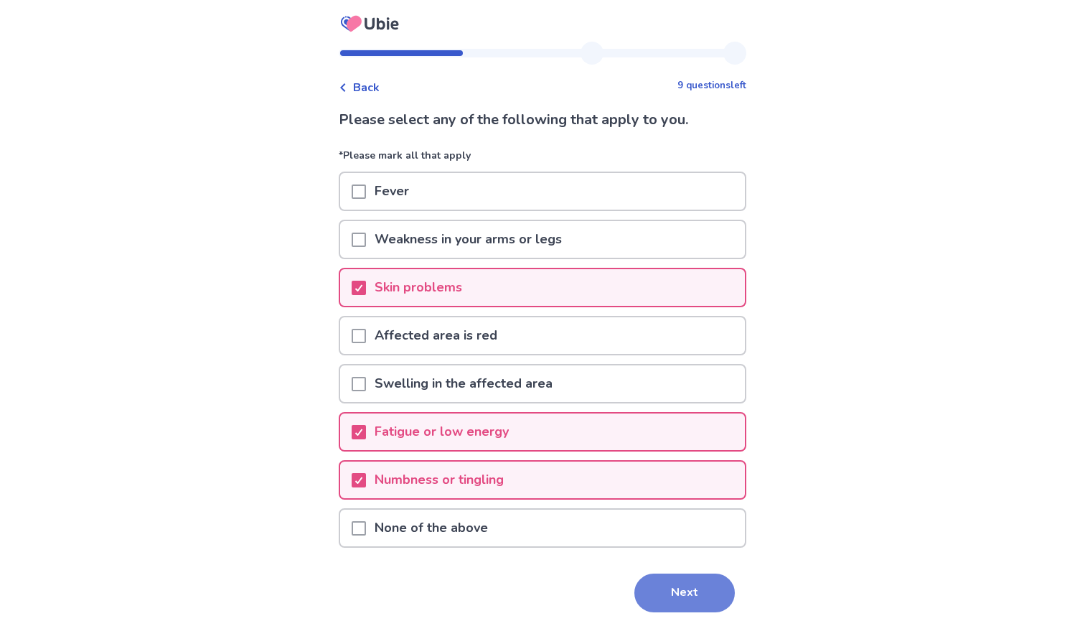
click at [648, 578] on button "Next" at bounding box center [685, 593] width 100 height 39
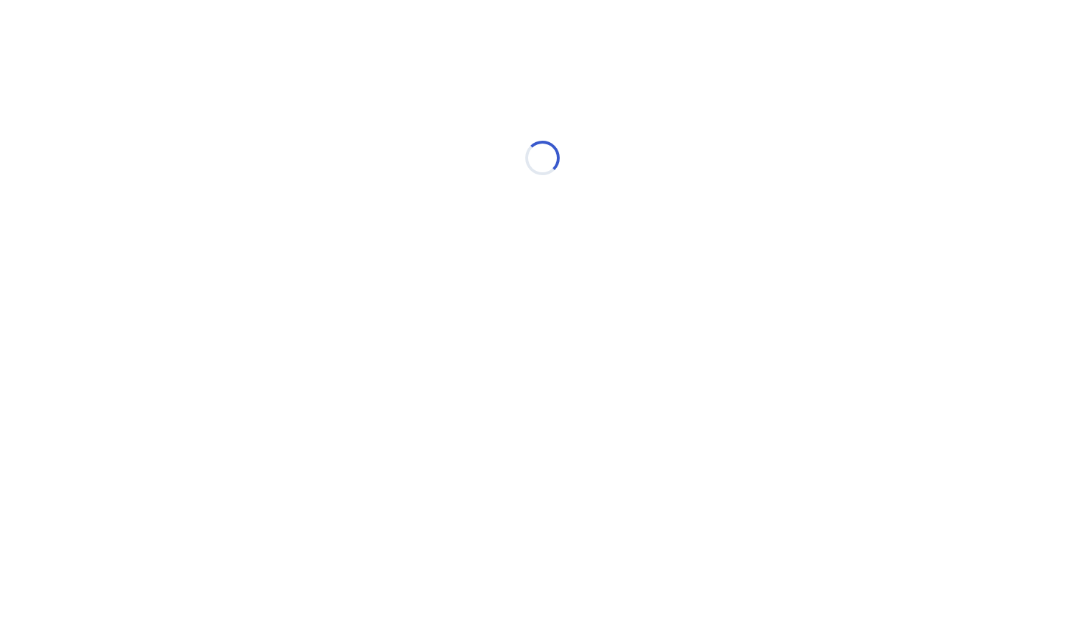
select select "*"
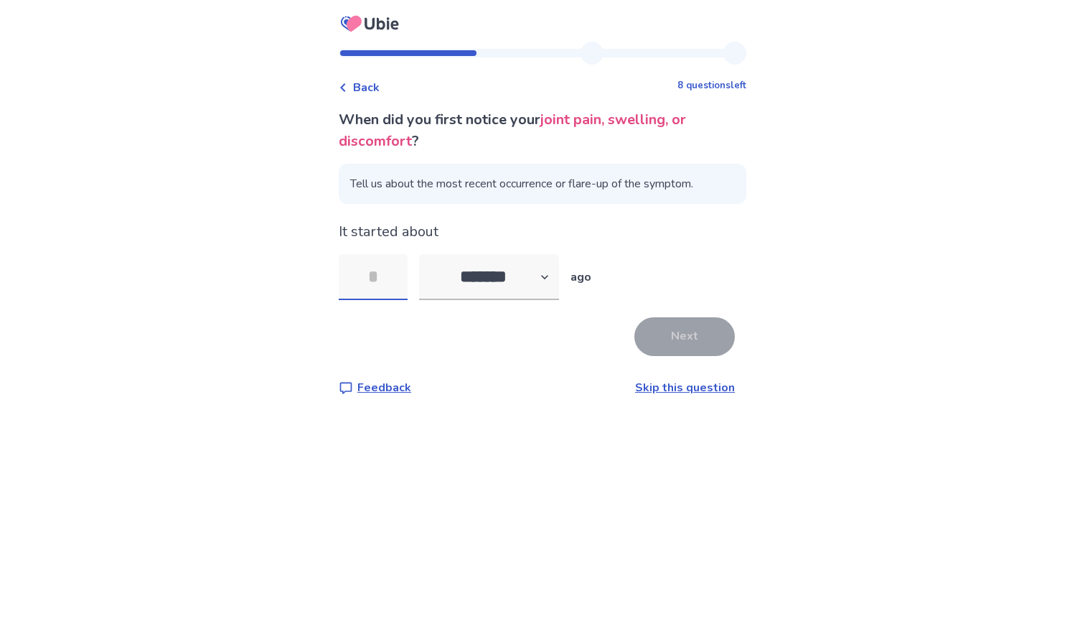
click at [392, 282] on input "tel" at bounding box center [373, 277] width 69 height 46
type input "*"
select select "*"
click at [703, 313] on div "When did you first notice your joint pain, swelling, or discomfort ? Tell us ab…" at bounding box center [543, 252] width 408 height 287
click at [690, 321] on button "Next" at bounding box center [685, 336] width 100 height 39
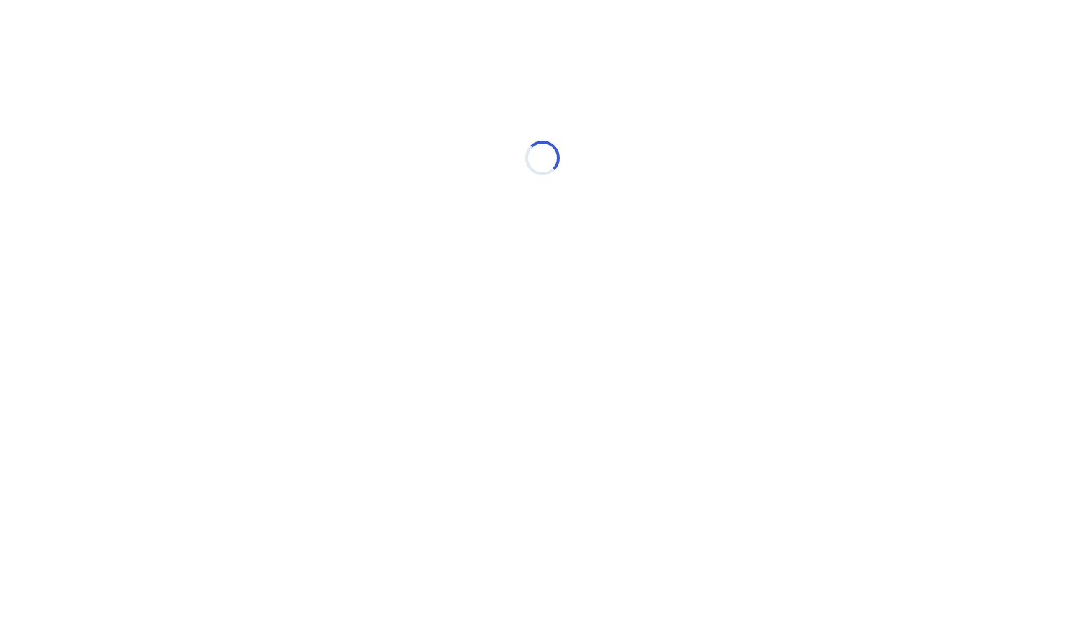
select select "*"
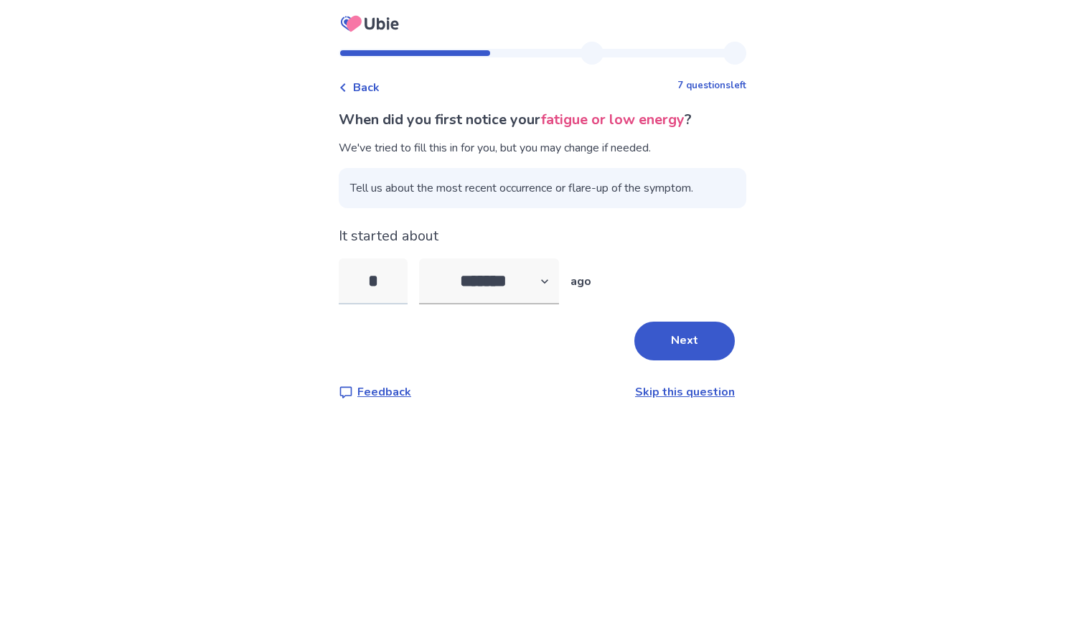
drag, startPoint x: 388, startPoint y: 279, endPoint x: 356, endPoint y: 279, distance: 31.6
click at [356, 279] on input "*" at bounding box center [373, 281] width 69 height 46
click at [674, 347] on button "Next" at bounding box center [685, 341] width 100 height 39
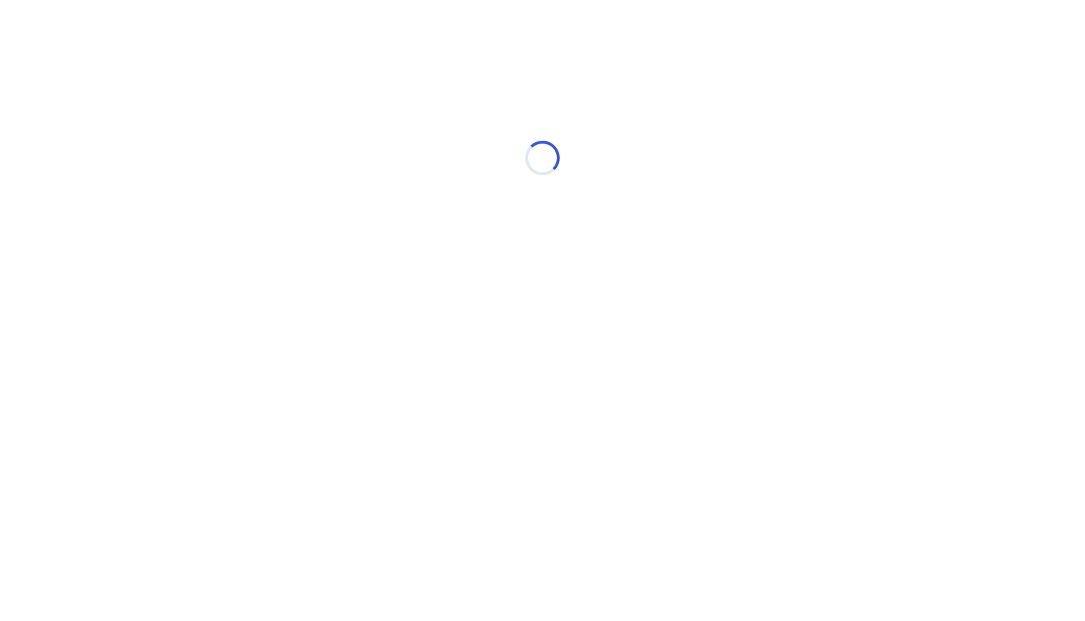
select select "*"
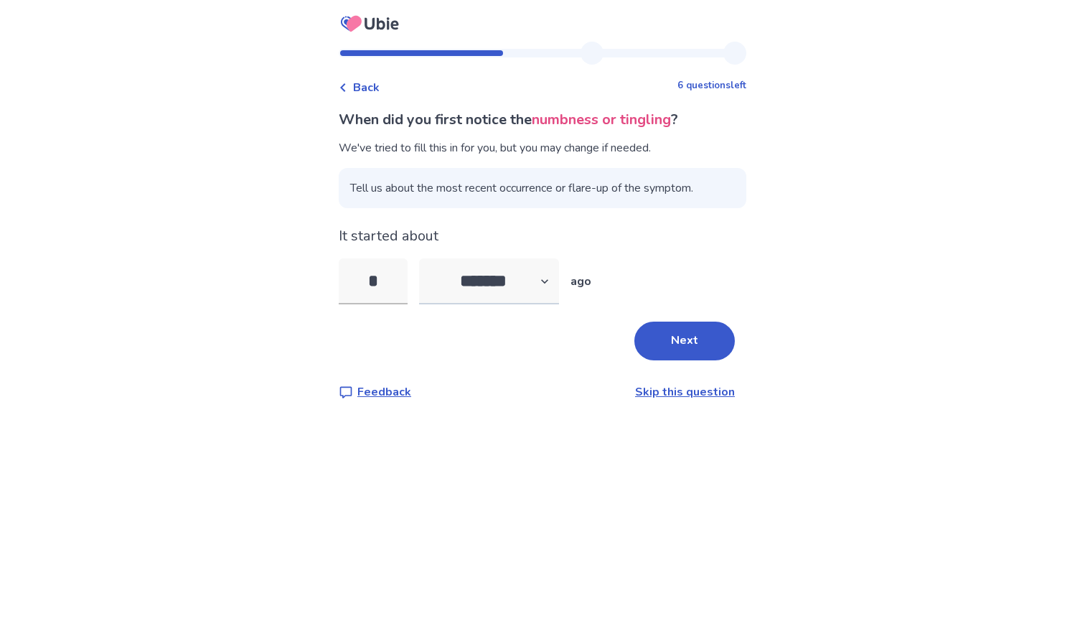
drag, startPoint x: 655, startPoint y: 335, endPoint x: 497, endPoint y: 259, distance: 175.0
click at [500, 259] on div "When did you first notice the numbness or tingling ? We've tried to fill this i…" at bounding box center [543, 254] width 408 height 291
click at [405, 279] on input "*" at bounding box center [373, 281] width 69 height 46
type input "*"
click at [645, 327] on button "Next" at bounding box center [685, 341] width 100 height 39
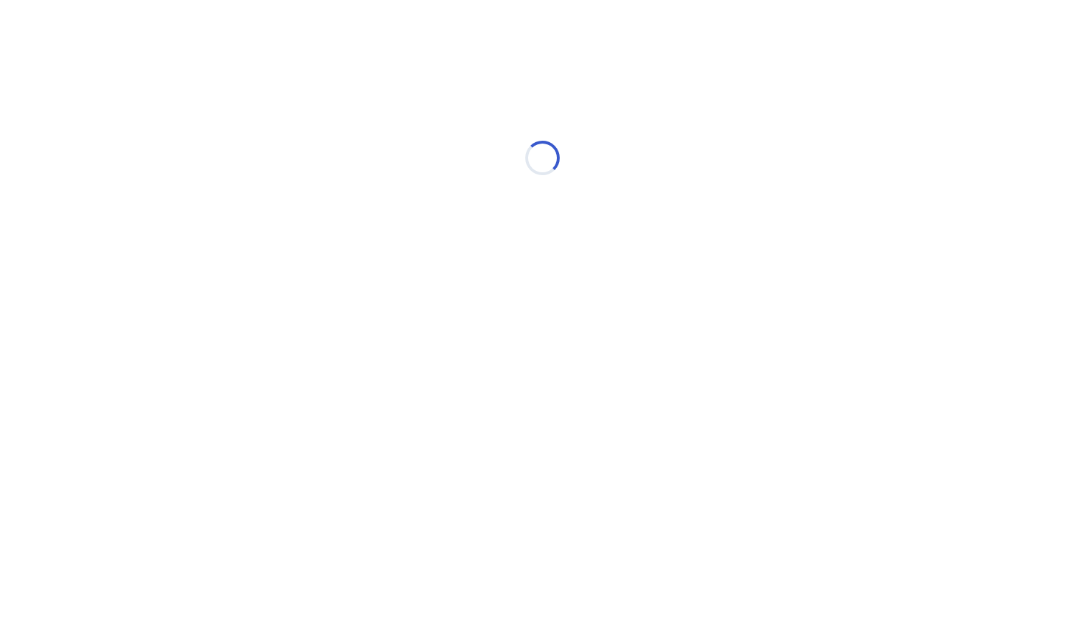
select select "*"
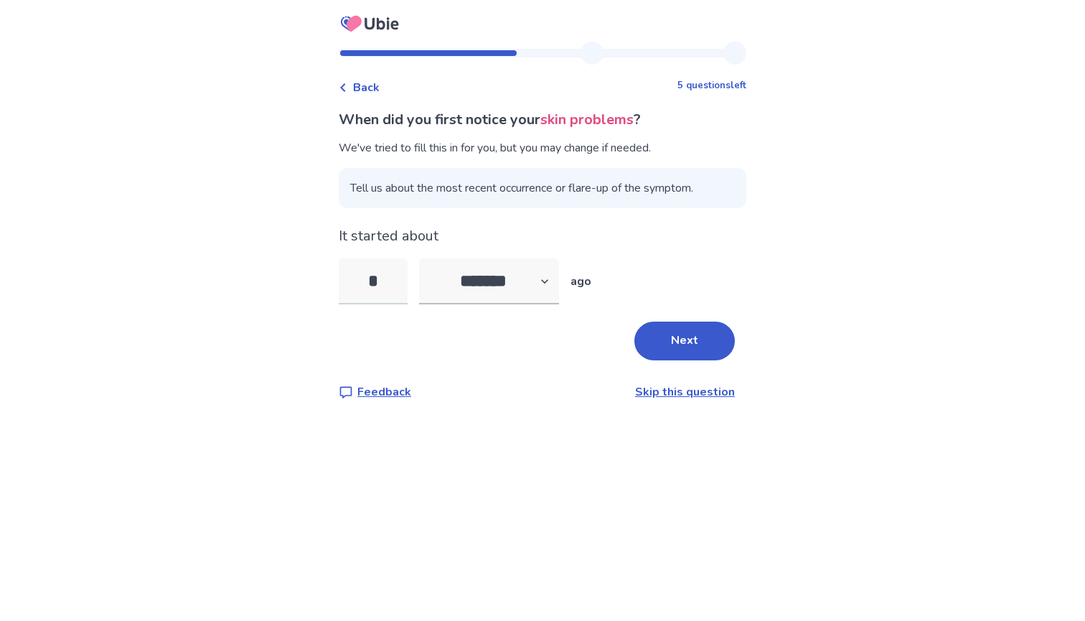
drag, startPoint x: 377, startPoint y: 279, endPoint x: 351, endPoint y: 276, distance: 25.9
click at [351, 276] on input "*" at bounding box center [373, 281] width 69 height 46
type input "*"
click at [696, 339] on button "Next" at bounding box center [685, 341] width 100 height 39
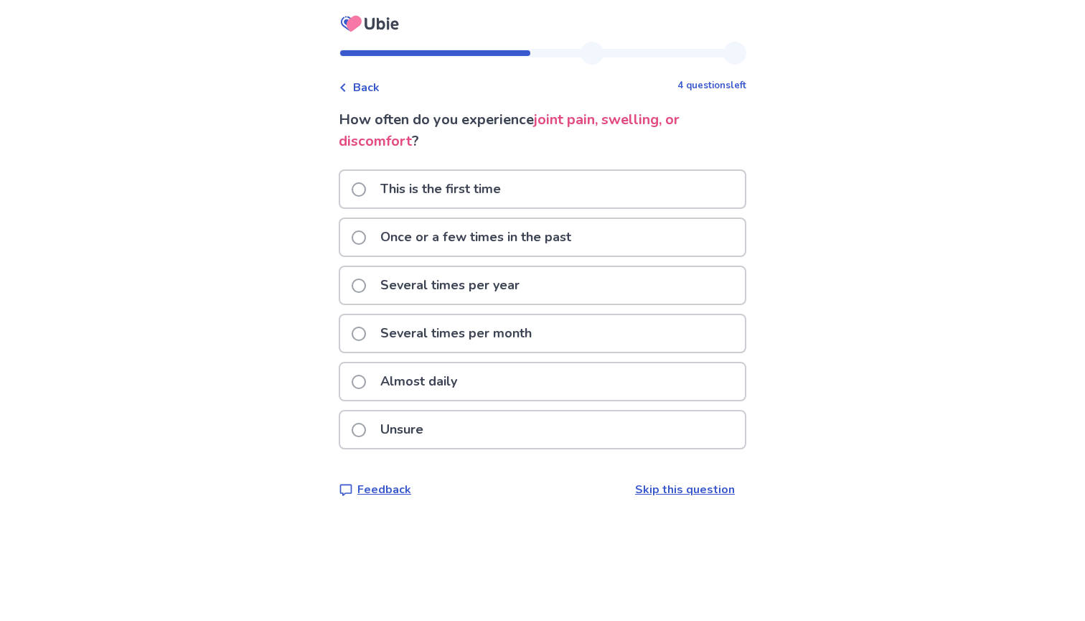
click at [492, 338] on p "Several times per month" at bounding box center [456, 333] width 169 height 37
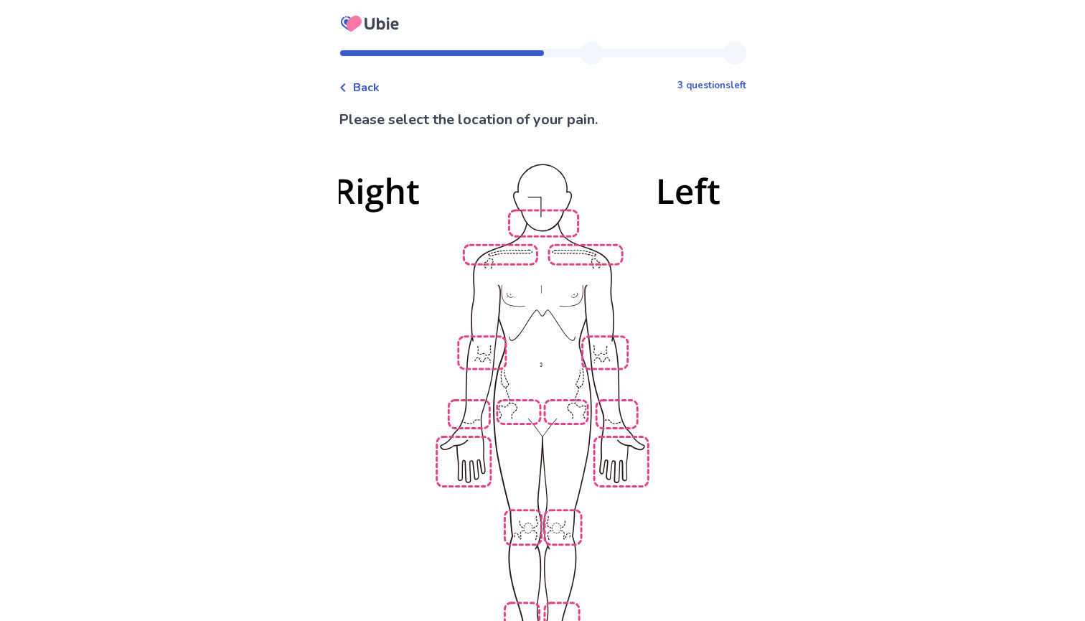
click at [518, 256] on img at bounding box center [542, 424] width 815 height 552
click at [572, 251] on img at bounding box center [542, 424] width 815 height 552
click at [550, 217] on img at bounding box center [542, 424] width 815 height 552
click at [475, 406] on img at bounding box center [542, 424] width 815 height 552
click at [472, 450] on img at bounding box center [542, 424] width 815 height 552
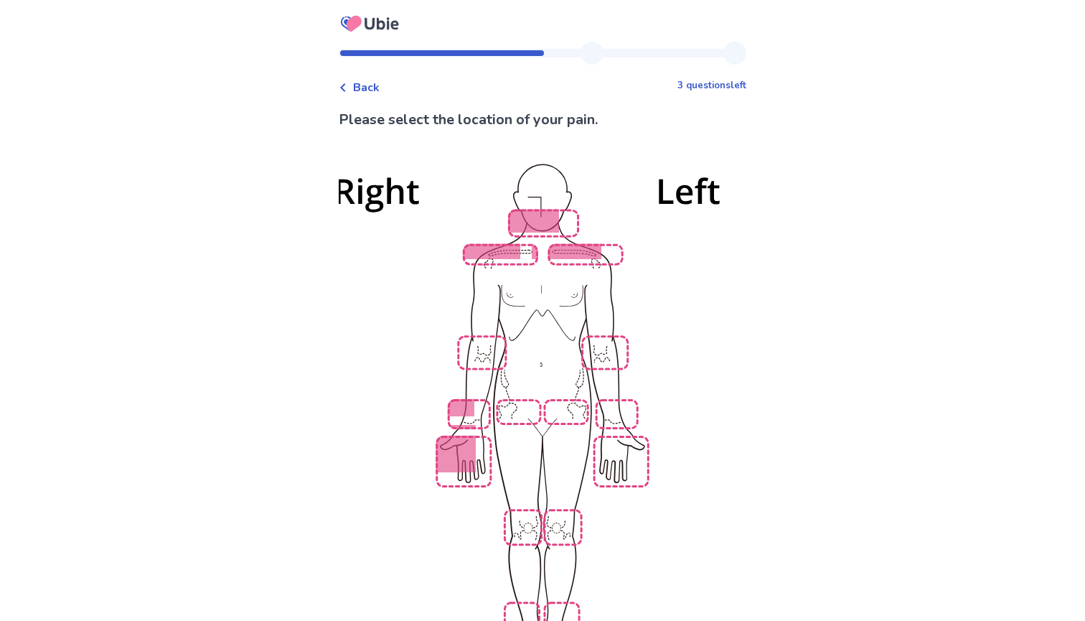
click at [526, 403] on img at bounding box center [542, 424] width 815 height 552
click at [591, 405] on img at bounding box center [542, 424] width 815 height 552
click at [637, 400] on img at bounding box center [542, 424] width 815 height 552
click at [630, 431] on img at bounding box center [542, 424] width 815 height 552
click at [630, 397] on img at bounding box center [542, 424] width 815 height 552
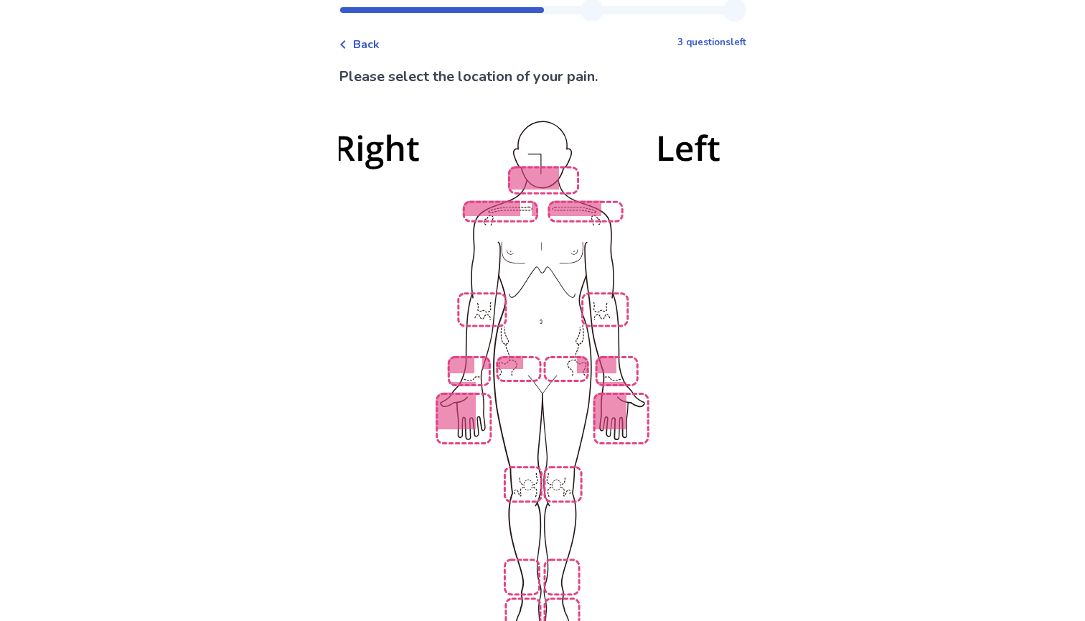
scroll to position [100, 0]
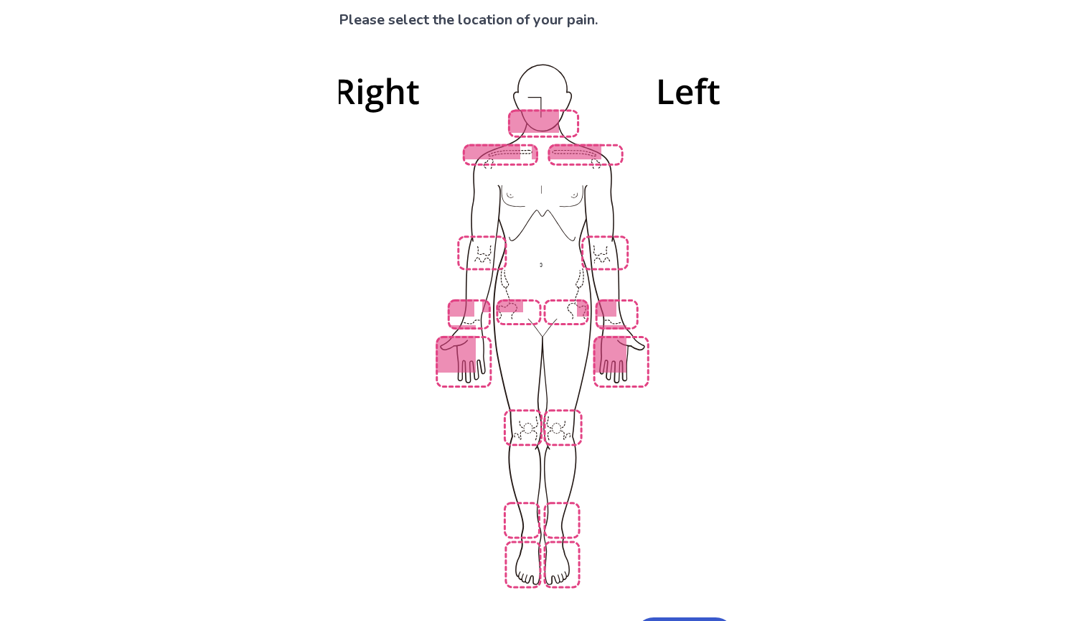
click at [528, 415] on img at bounding box center [542, 324] width 815 height 552
click at [568, 408] on img at bounding box center [542, 324] width 815 height 552
click at [523, 503] on img at bounding box center [542, 324] width 815 height 552
click at [553, 501] on img at bounding box center [542, 324] width 815 height 552
click at [520, 535] on img at bounding box center [542, 324] width 815 height 552
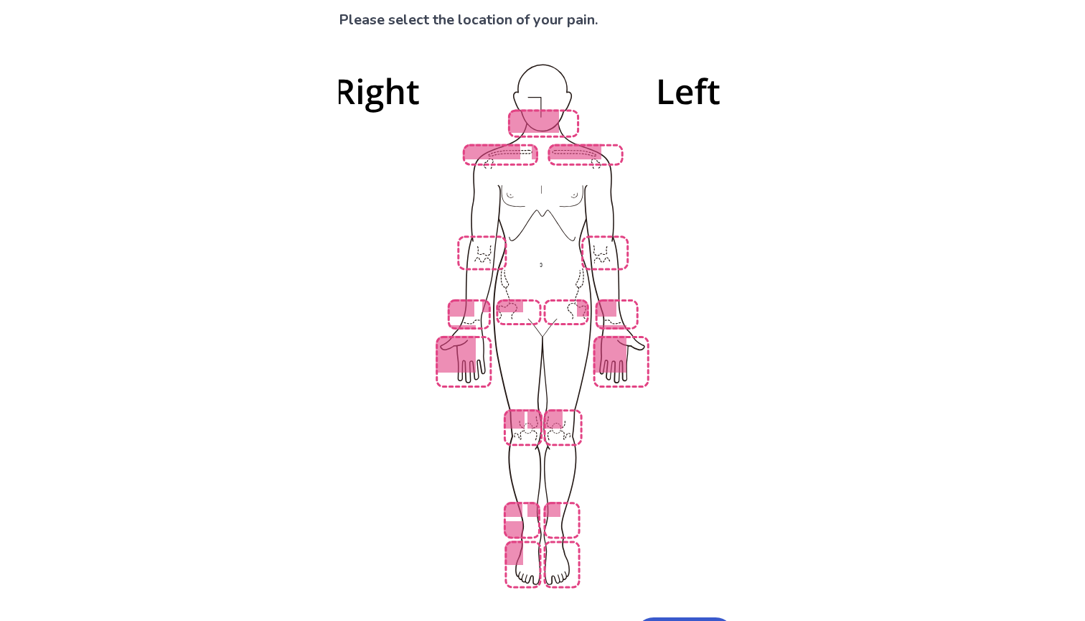
click at [551, 535] on img at bounding box center [542, 324] width 815 height 552
click at [516, 535] on img at bounding box center [542, 324] width 815 height 552
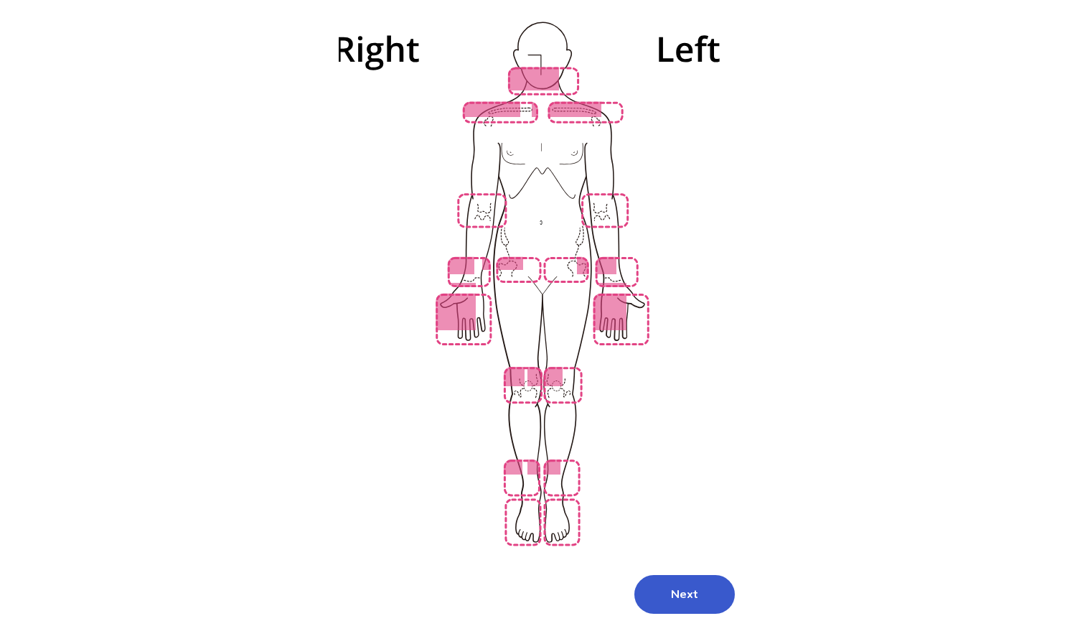
scroll to position [142, 0]
click at [657, 575] on button "Next" at bounding box center [685, 594] width 100 height 39
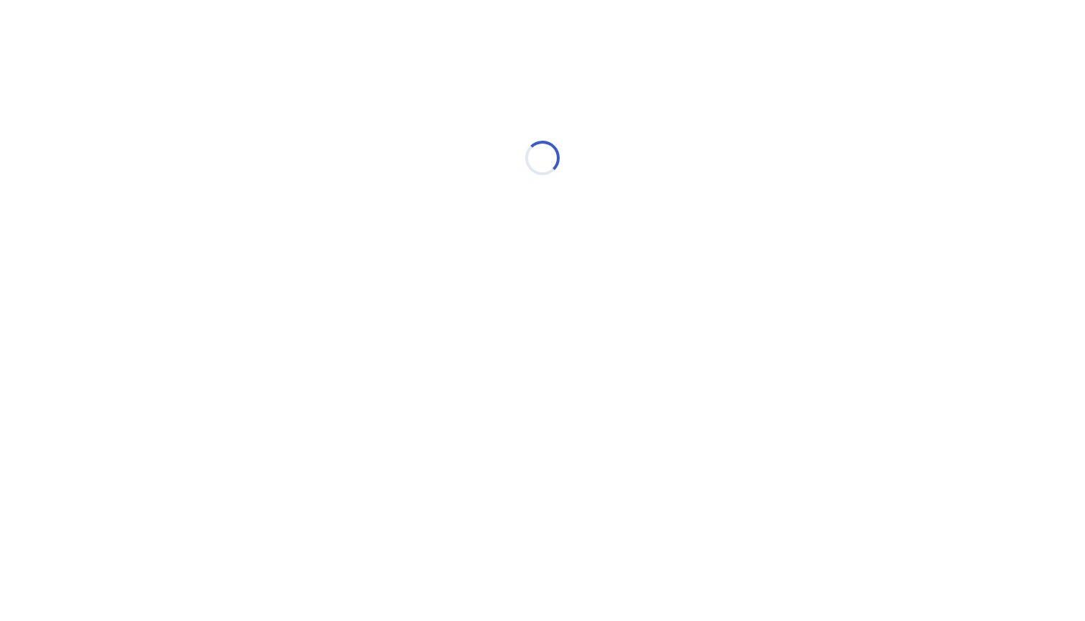
scroll to position [0, 0]
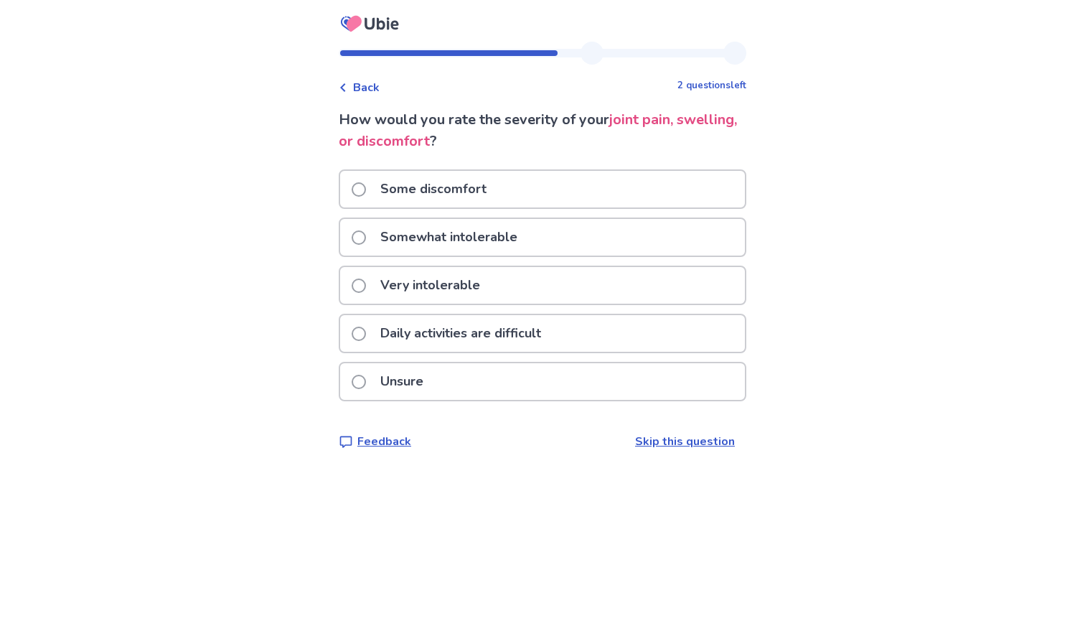
click at [485, 335] on p "Daily activities are difficult" at bounding box center [461, 333] width 178 height 37
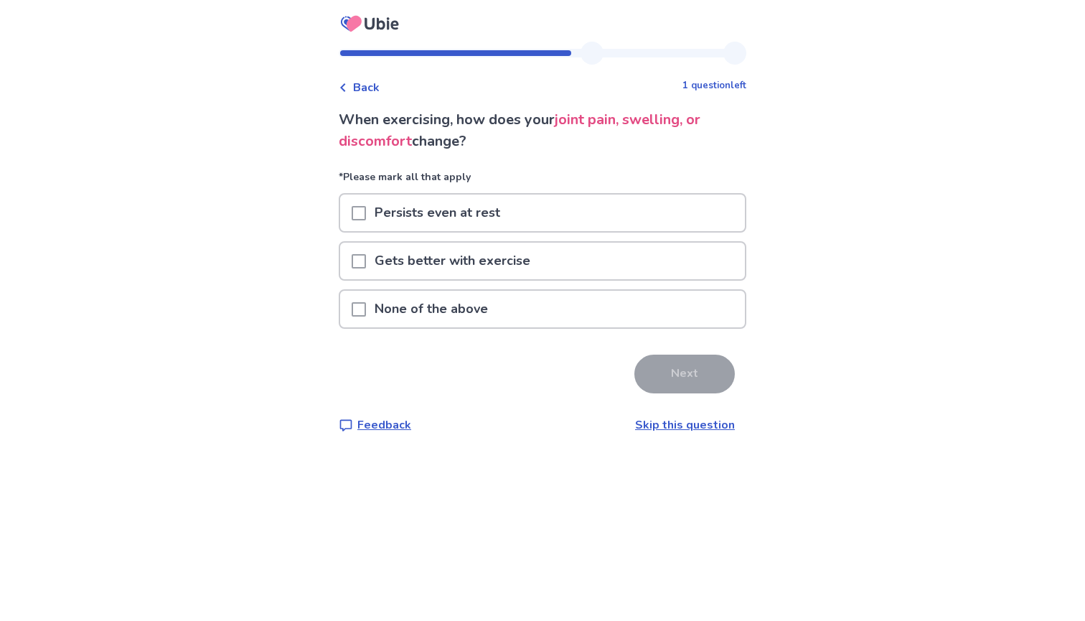
click at [515, 218] on div "Persists even at rest" at bounding box center [542, 213] width 405 height 37
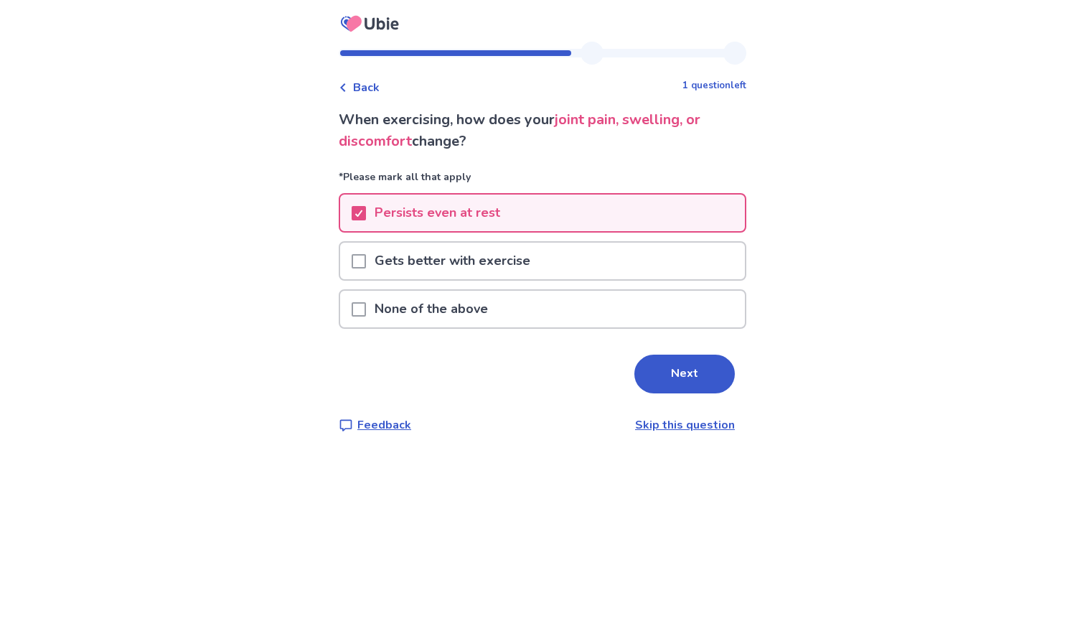
click at [645, 345] on div "When exercising, how does your joint pain, swelling, or discomfort change? *Ple…" at bounding box center [543, 271] width 408 height 324
click at [645, 357] on button "Next" at bounding box center [685, 374] width 100 height 39
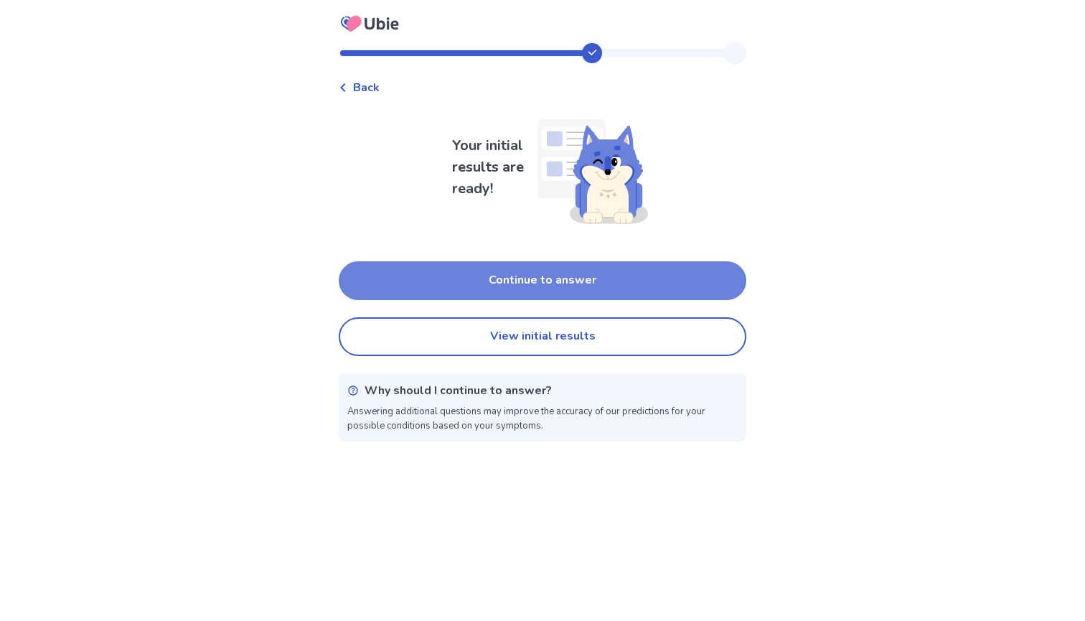
click at [623, 291] on button "Continue to answer" at bounding box center [543, 280] width 408 height 39
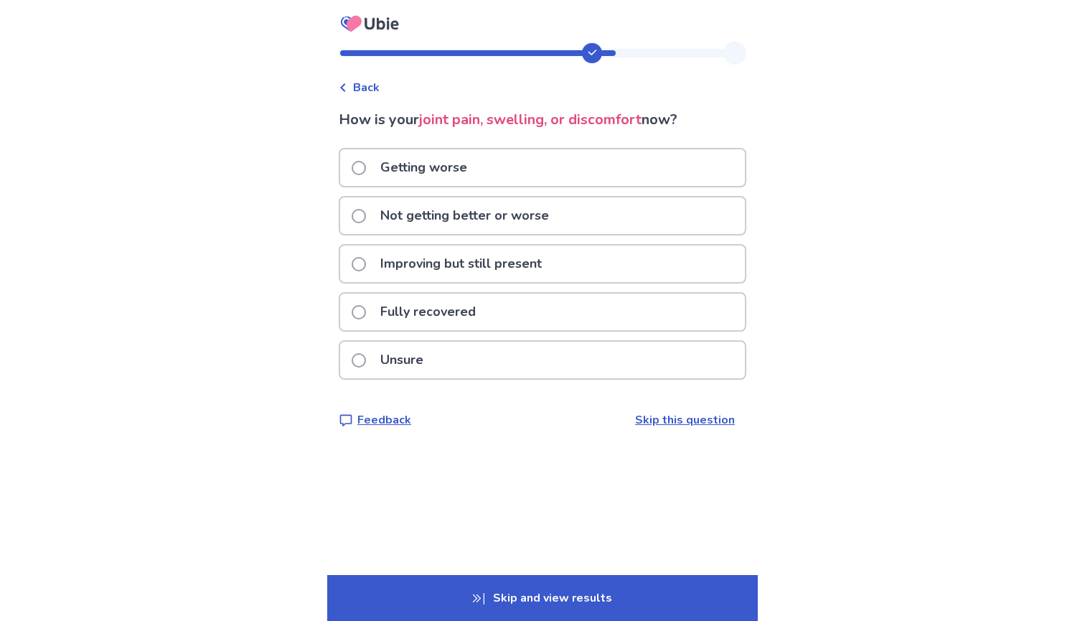
click at [591, 217] on div "Not getting better or worse" at bounding box center [542, 215] width 405 height 37
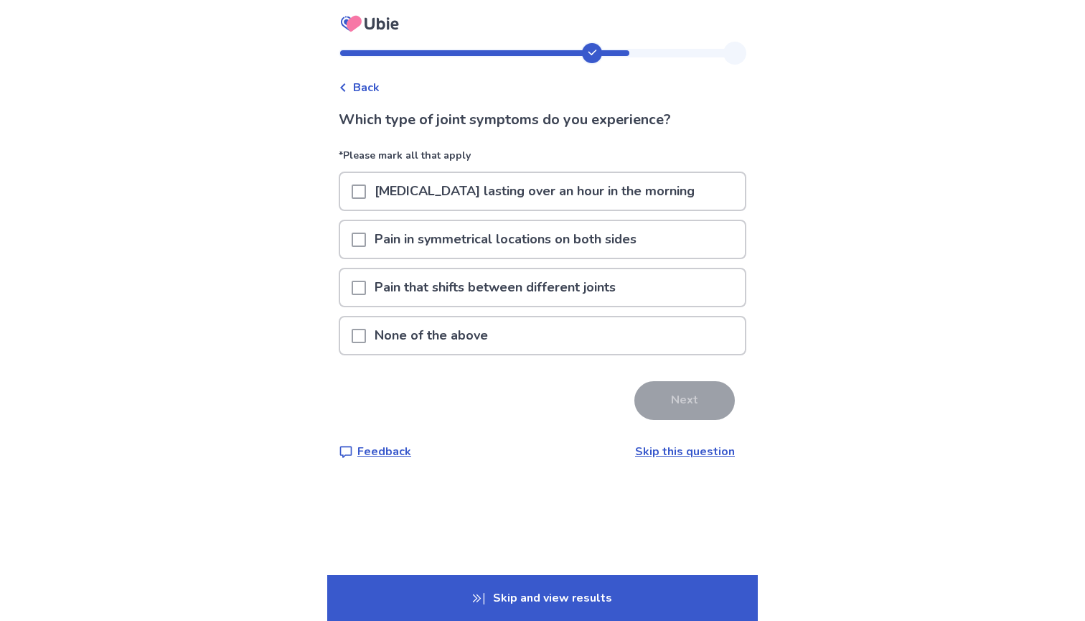
click at [476, 290] on p "Pain that shifts between different joints" at bounding box center [495, 287] width 258 height 37
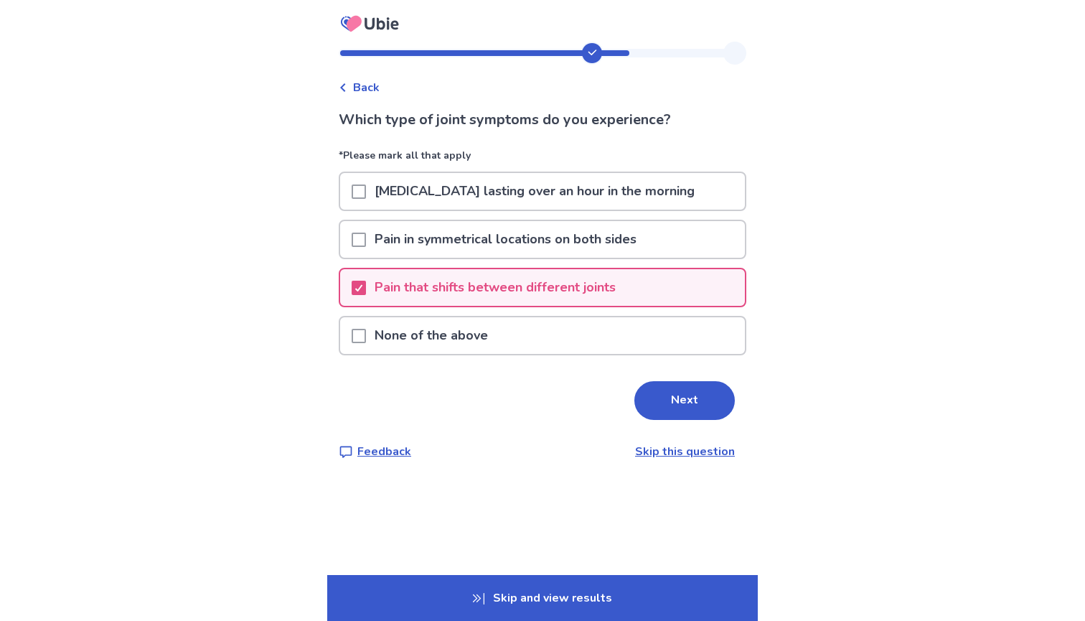
click at [546, 235] on p "Pain in symmetrical locations on both sides" at bounding box center [505, 239] width 279 height 37
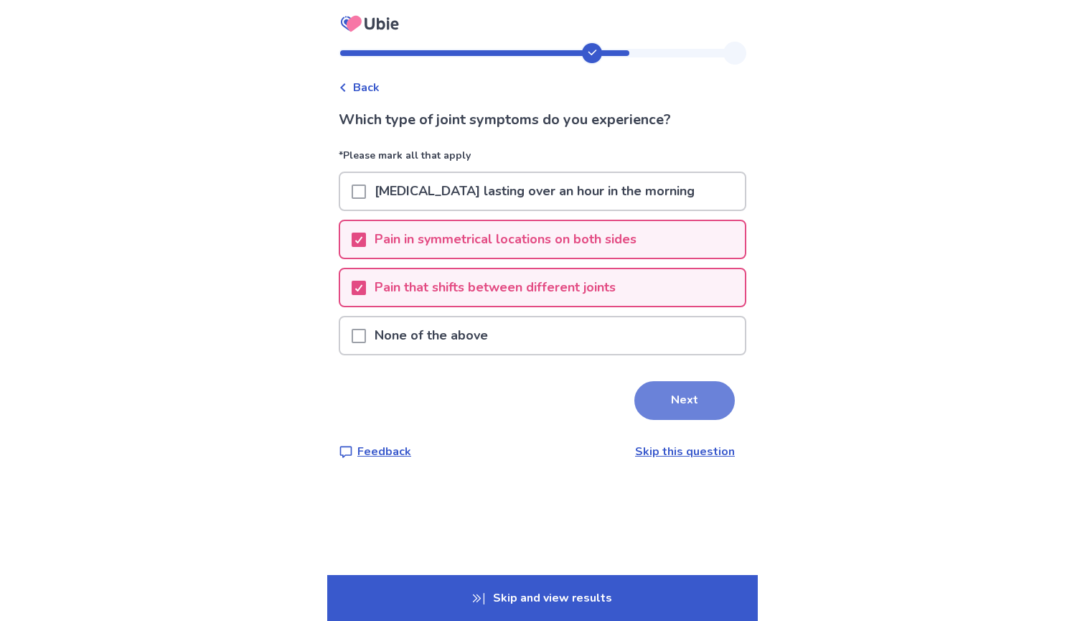
click at [668, 384] on button "Next" at bounding box center [685, 400] width 100 height 39
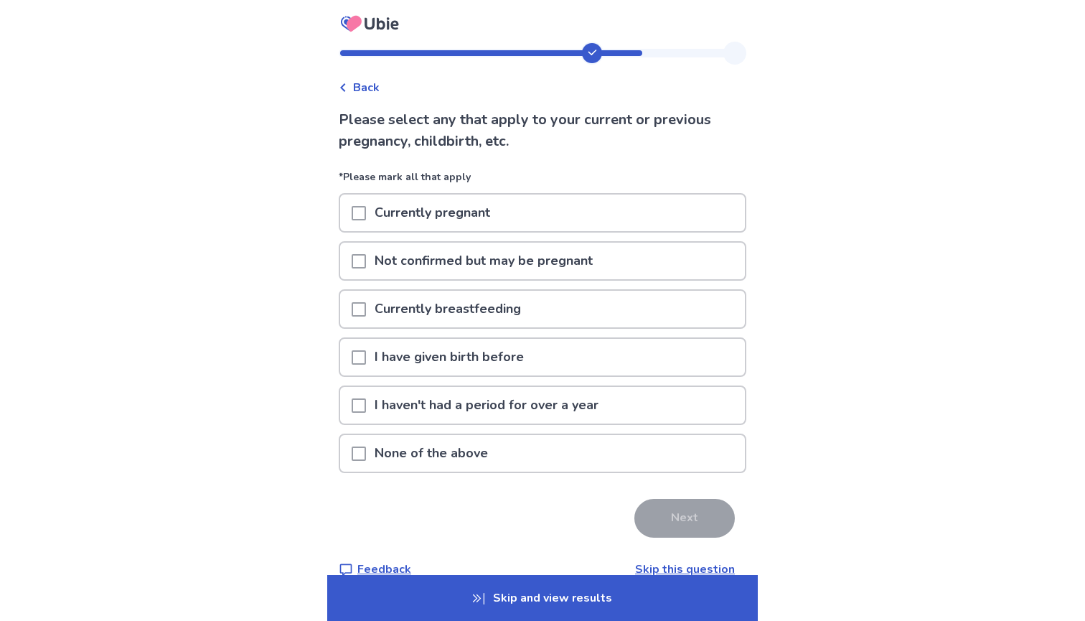
click at [625, 452] on div "None of the above" at bounding box center [542, 453] width 405 height 37
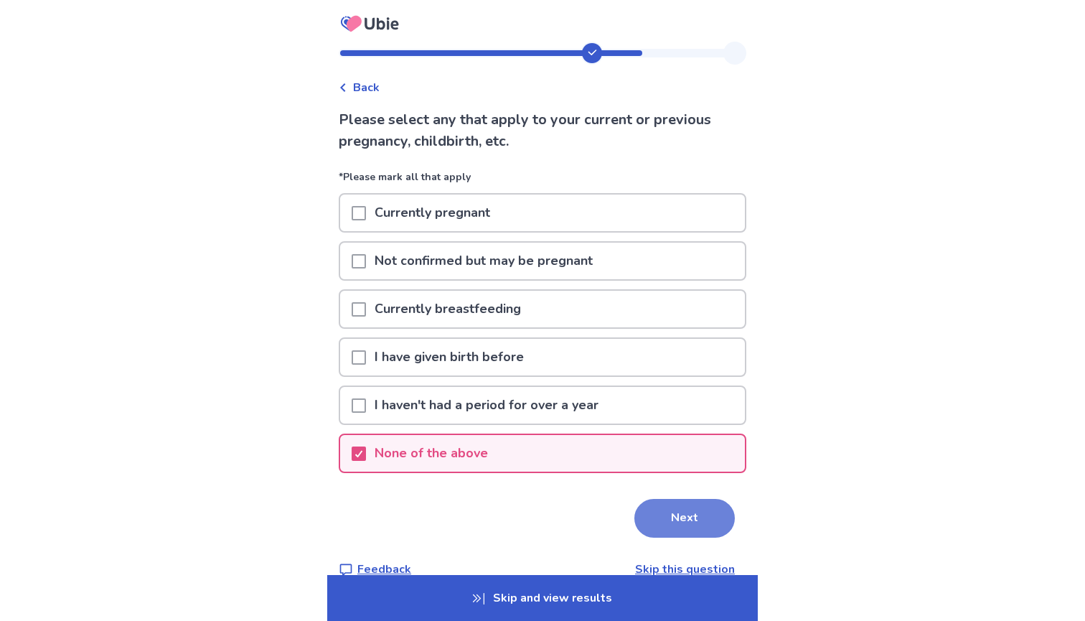
click at [670, 523] on button "Next" at bounding box center [685, 518] width 100 height 39
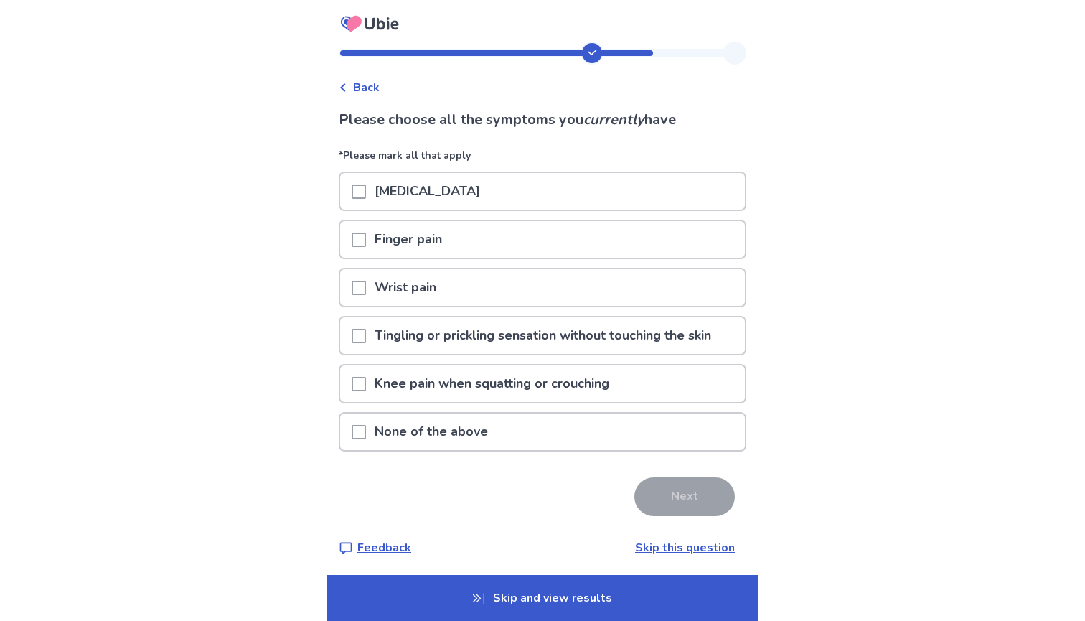
click at [535, 196] on div "Joint stiffness" at bounding box center [542, 191] width 405 height 37
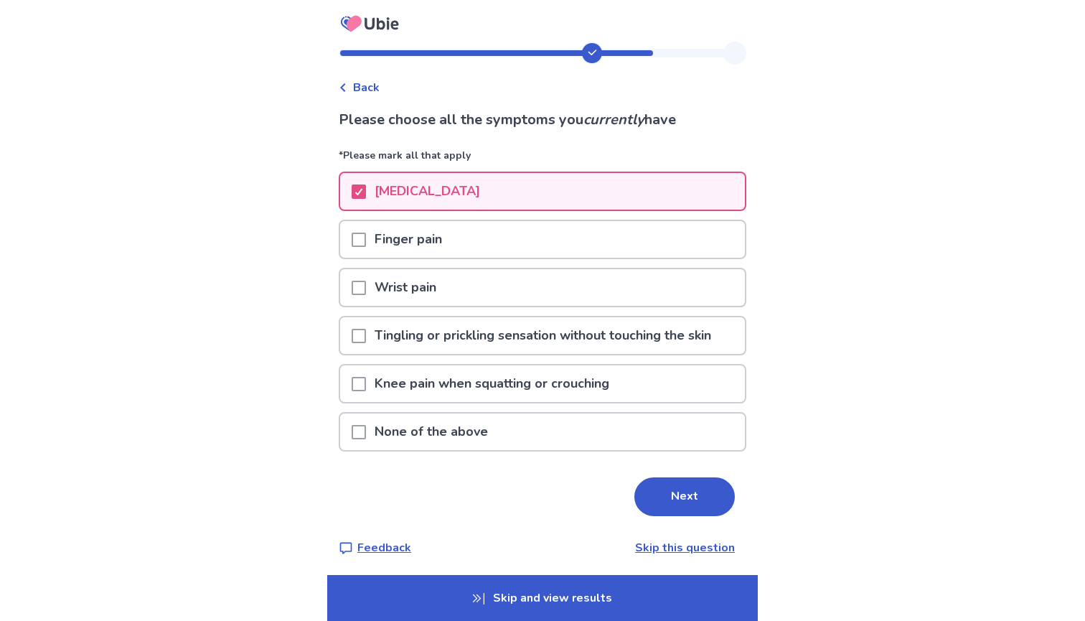
click at [497, 280] on div "Wrist pain" at bounding box center [542, 287] width 405 height 37
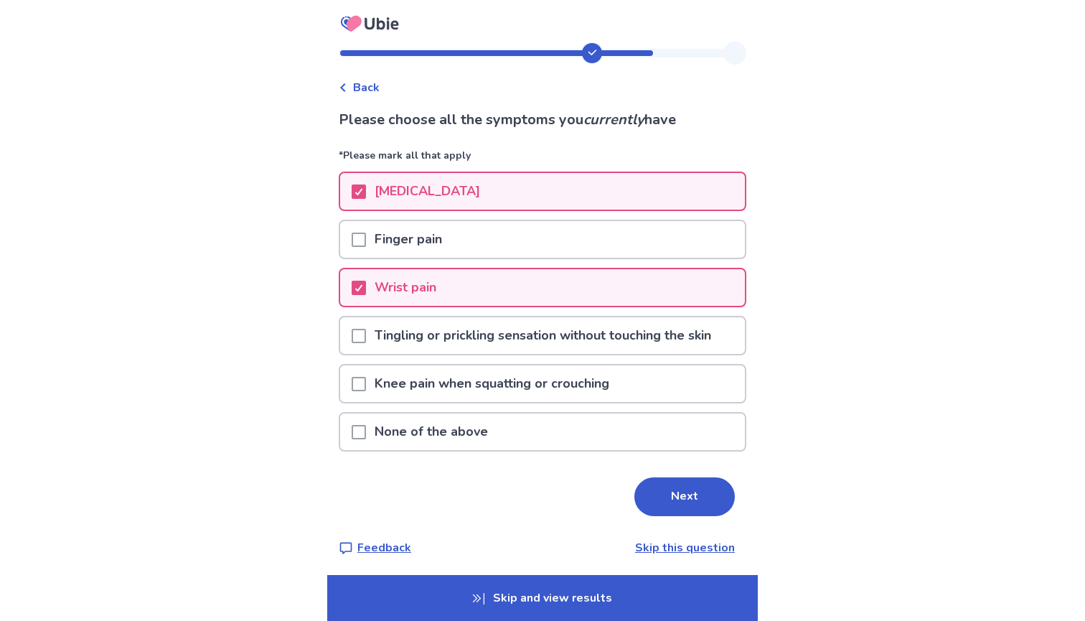
click at [492, 329] on p "Tingling or prickling sensation without touching the skin" at bounding box center [543, 335] width 354 height 37
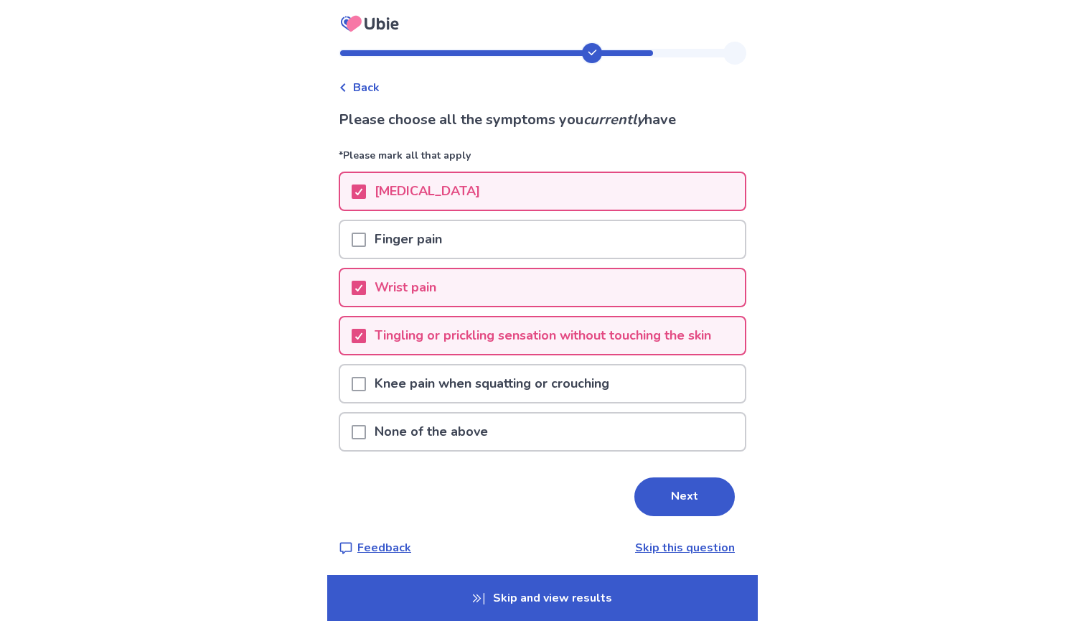
click at [501, 375] on p "Knee pain when squatting or crouching" at bounding box center [492, 383] width 252 height 37
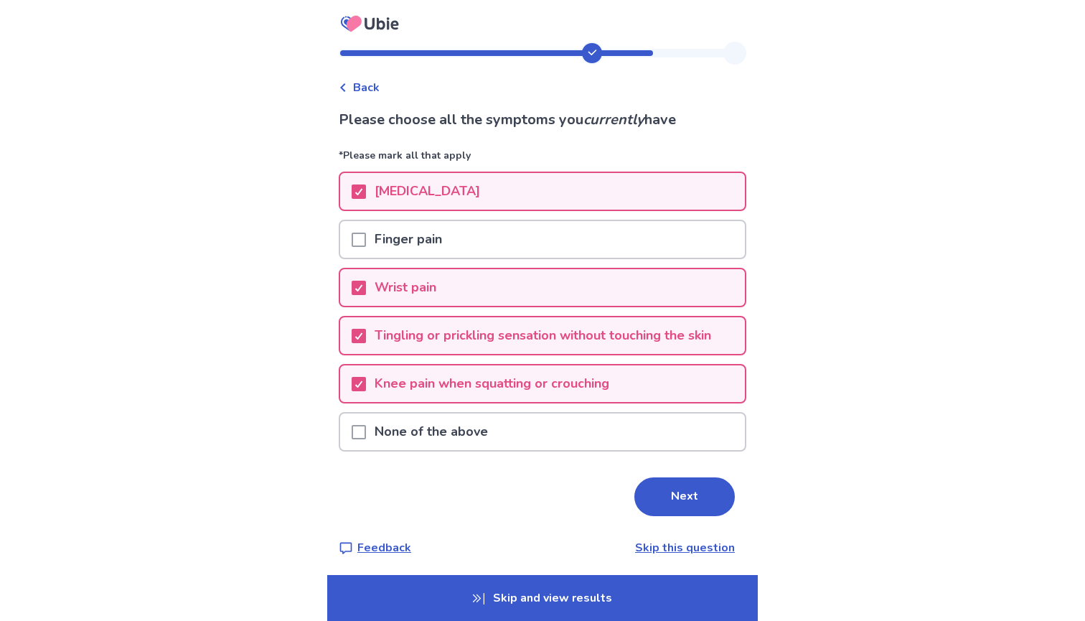
click at [511, 383] on p "Knee pain when squatting or crouching" at bounding box center [492, 383] width 252 height 37
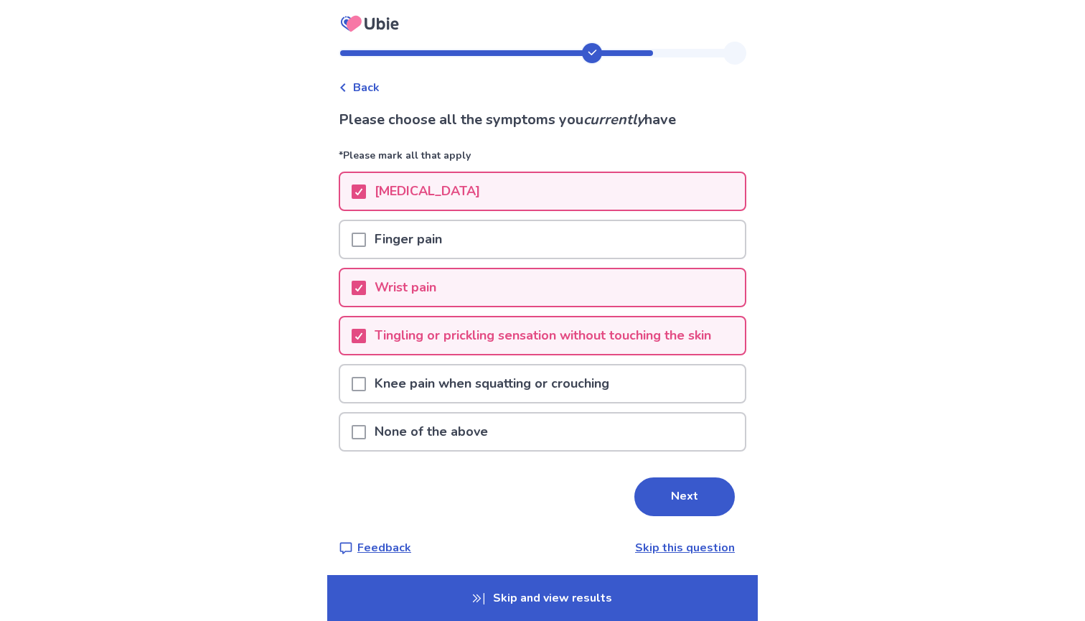
click at [553, 395] on p "Knee pain when squatting or crouching" at bounding box center [492, 383] width 252 height 37
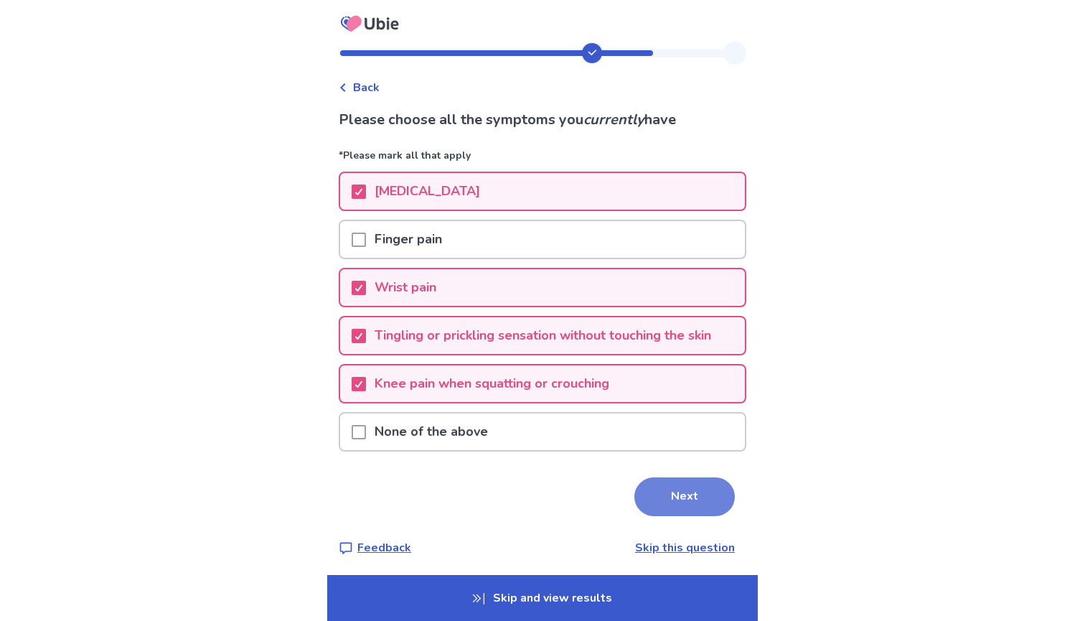
click at [640, 495] on button "Next" at bounding box center [685, 496] width 100 height 39
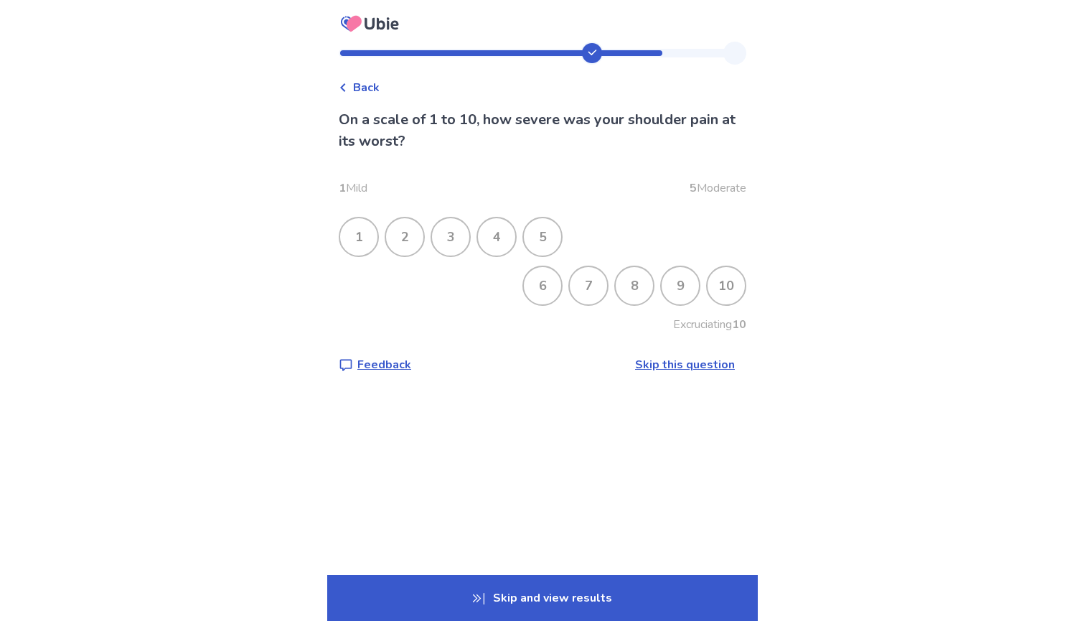
click at [541, 235] on div "5" at bounding box center [542, 236] width 37 height 37
click at [457, 234] on div "3" at bounding box center [450, 236] width 37 height 37
click at [459, 234] on div "3" at bounding box center [450, 236] width 37 height 37
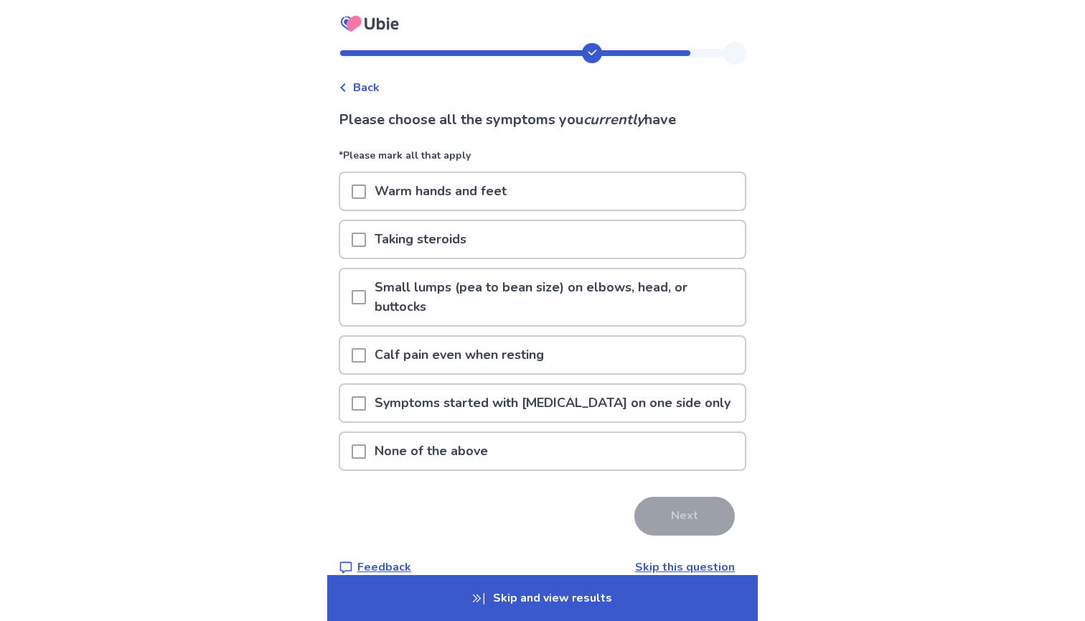
click at [442, 348] on p "Calf pain even when resting" at bounding box center [459, 355] width 187 height 37
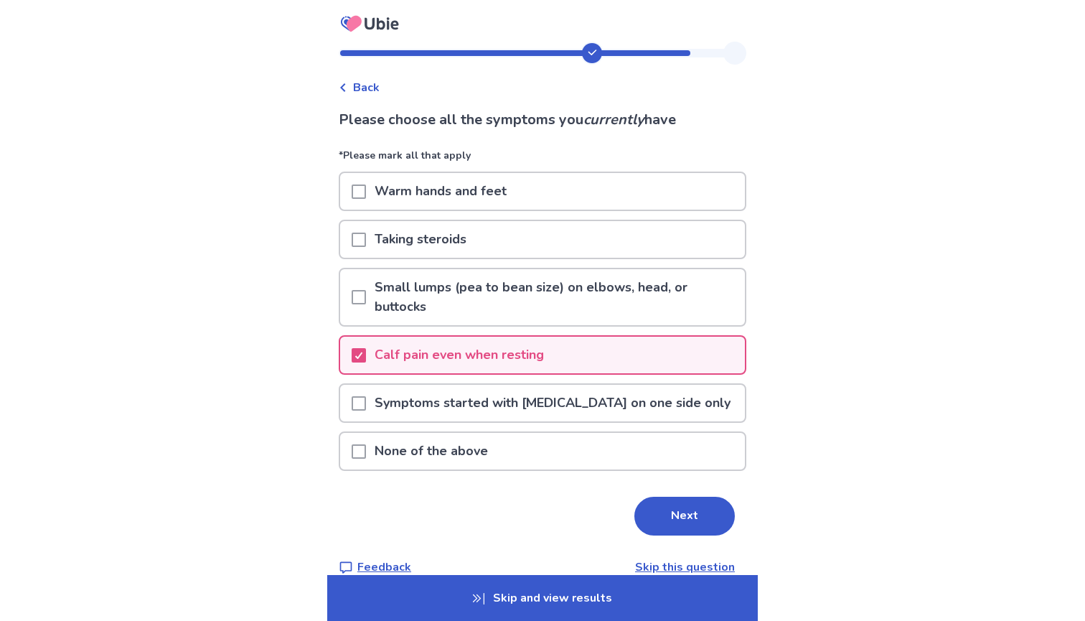
click at [640, 401] on p "Symptoms started with lower back pain on one side only" at bounding box center [552, 403] width 373 height 37
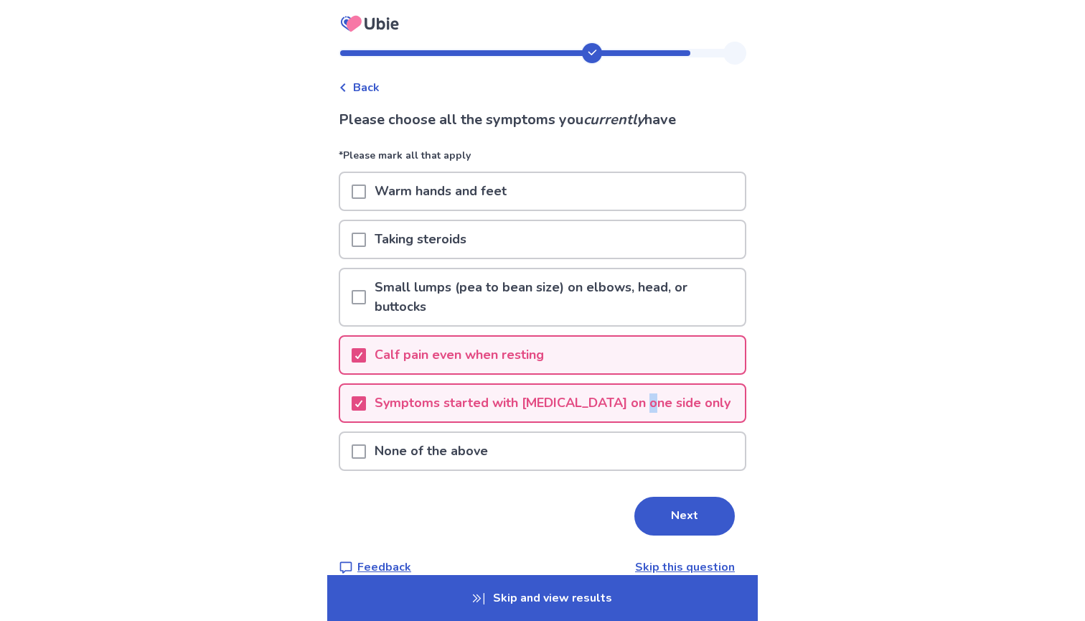
click at [640, 401] on p "Symptoms started with lower back pain on one side only" at bounding box center [552, 403] width 373 height 37
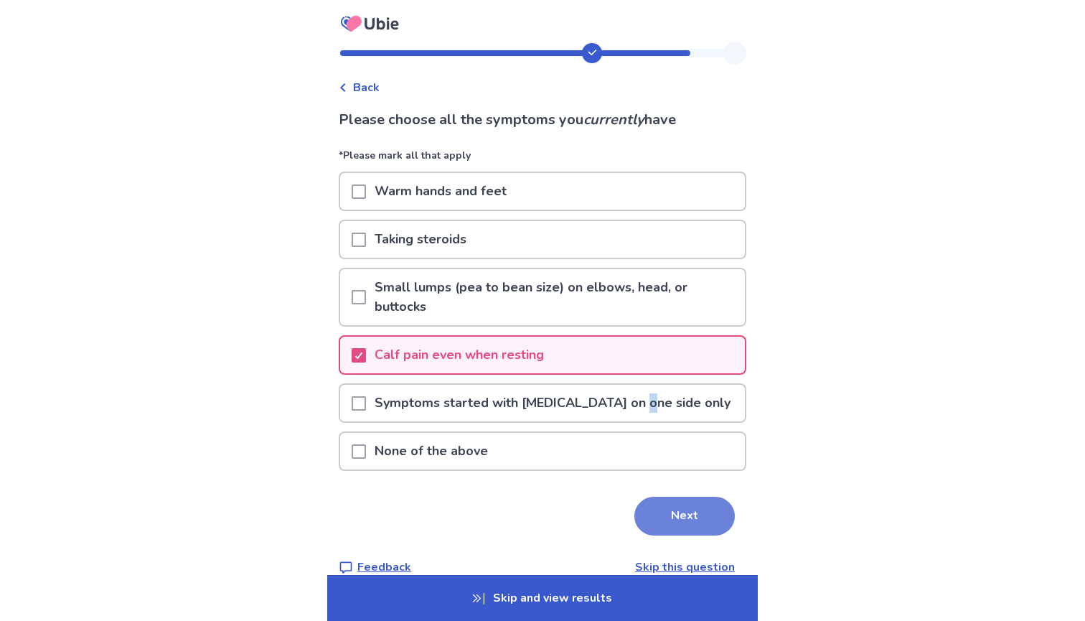
click at [692, 503] on button "Next" at bounding box center [685, 516] width 100 height 39
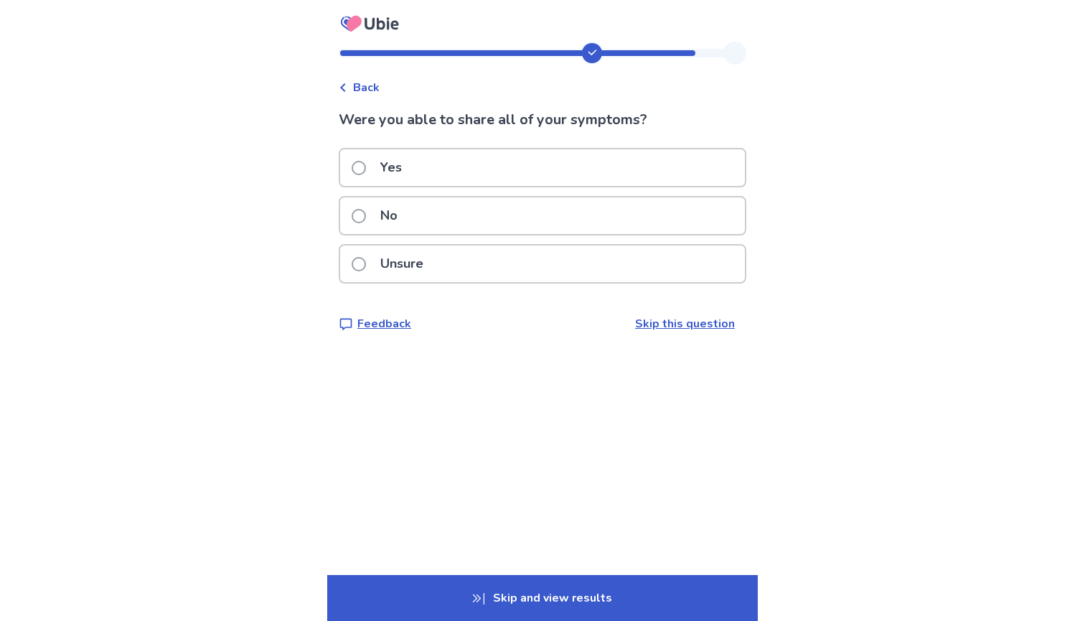
click at [561, 182] on div "Yes" at bounding box center [542, 167] width 405 height 37
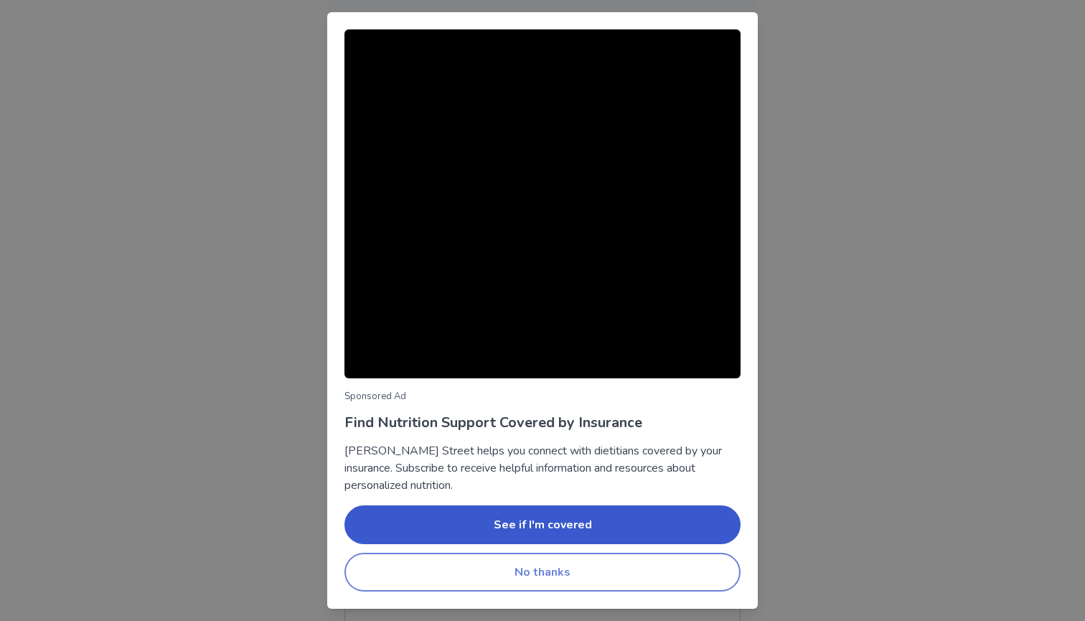
click at [566, 569] on button "No thanks" at bounding box center [543, 572] width 396 height 39
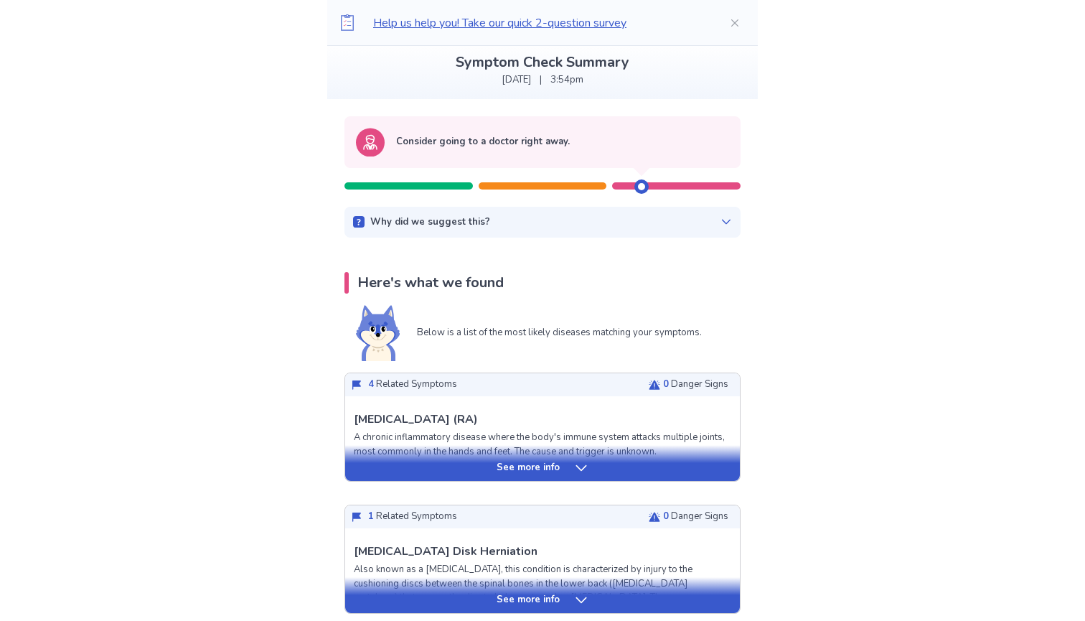
scroll to position [97, 0]
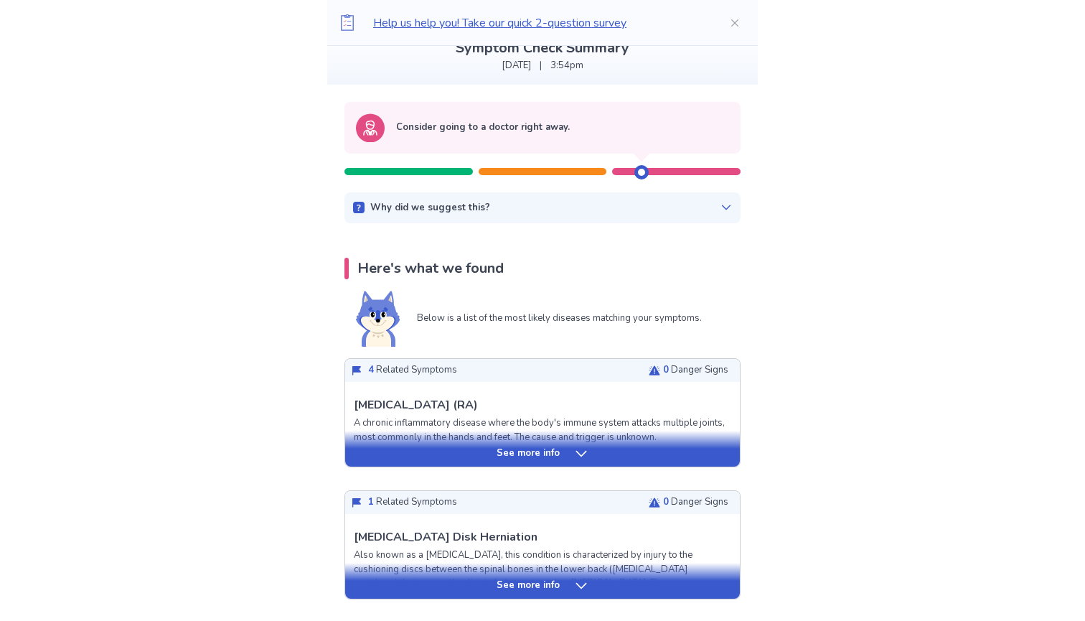
click at [602, 449] on div "See more info" at bounding box center [542, 453] width 395 height 14
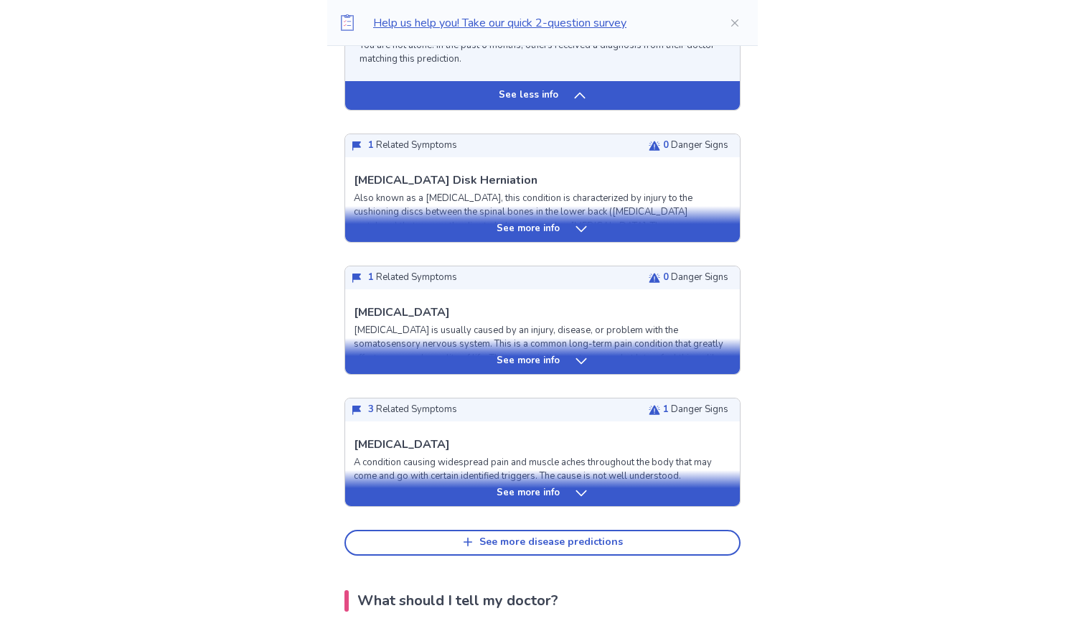
scroll to position [1507, 0]
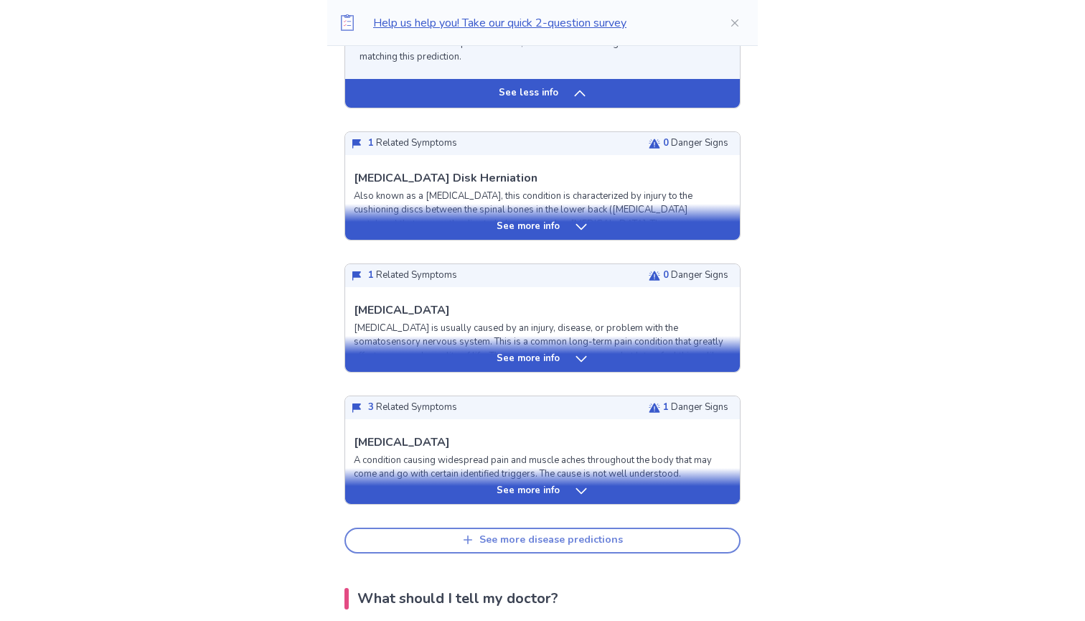
click at [579, 534] on div "See more disease predictions" at bounding box center [552, 540] width 144 height 12
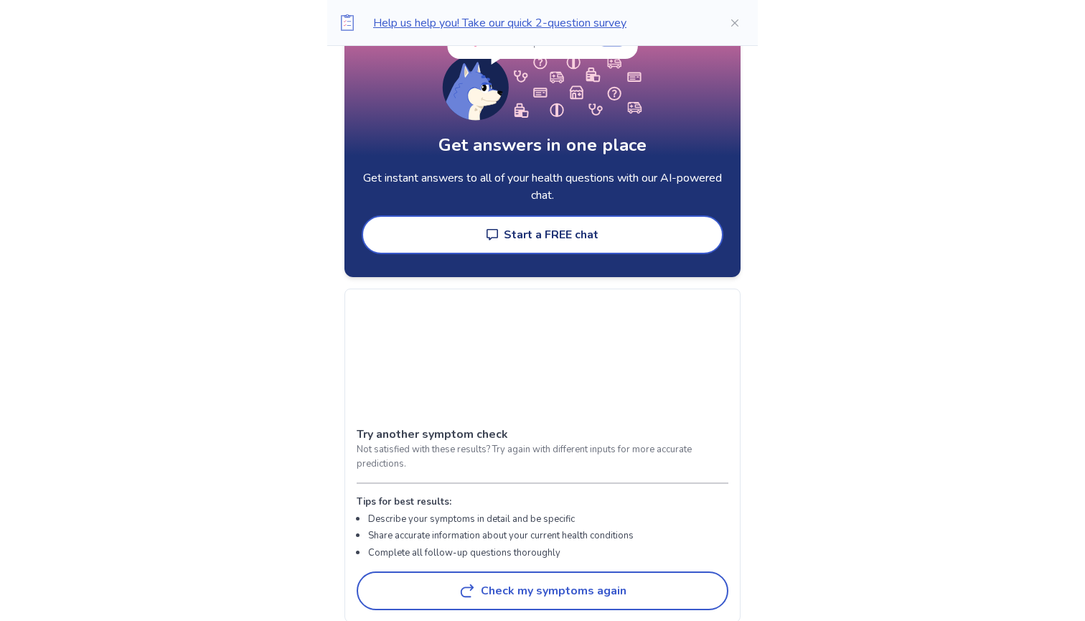
scroll to position [3699, 0]
